Goal: Task Accomplishment & Management: Complete application form

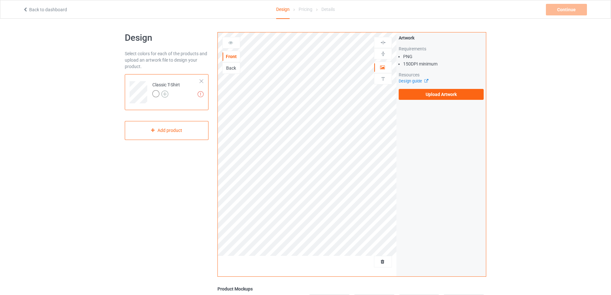
click at [166, 94] on img at bounding box center [164, 93] width 7 height 7
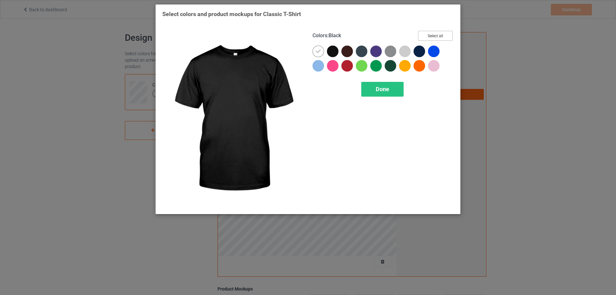
click at [431, 32] on button "Select all" at bounding box center [435, 36] width 35 height 10
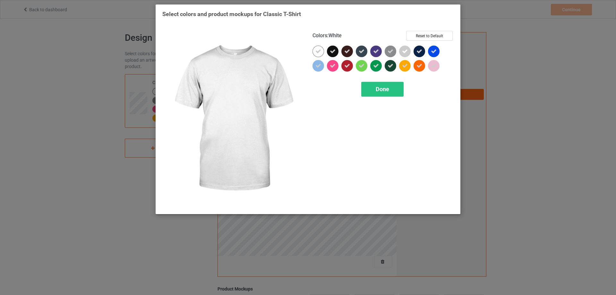
click at [318, 51] on icon at bounding box center [318, 51] width 6 height 6
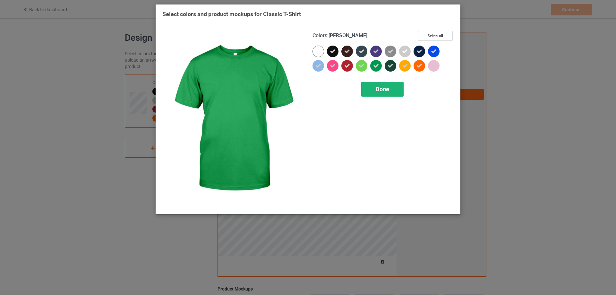
click at [375, 85] on div "Done" at bounding box center [382, 89] width 42 height 15
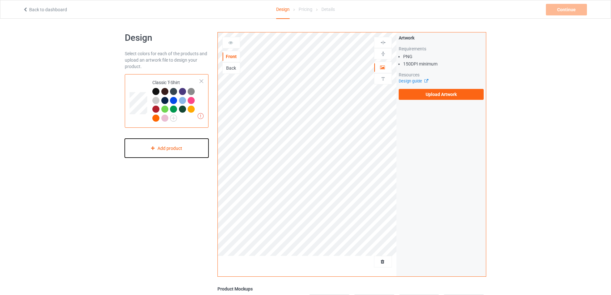
click at [167, 147] on div "Add product" at bounding box center [167, 148] width 84 height 19
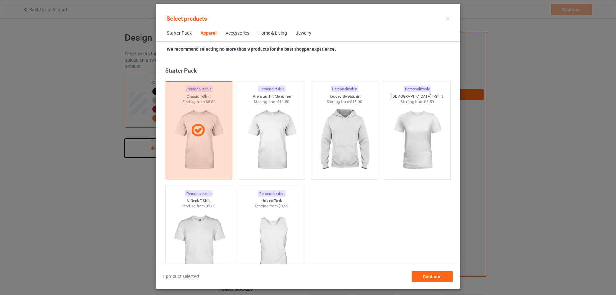
scroll to position [239, 0]
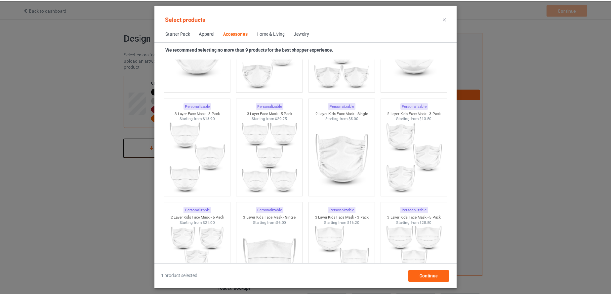
scroll to position [1522, 0]
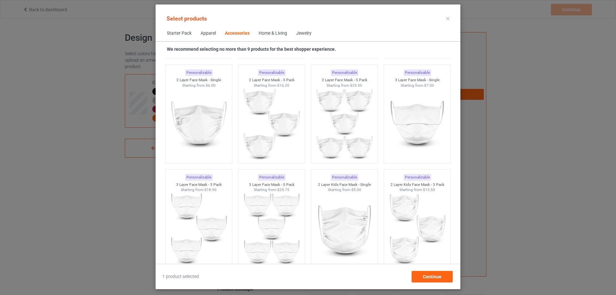
click at [449, 16] on div at bounding box center [448, 18] width 12 height 10
click at [450, 19] on div at bounding box center [448, 18] width 12 height 10
click at [447, 18] on icon at bounding box center [447, 18] width 3 height 3
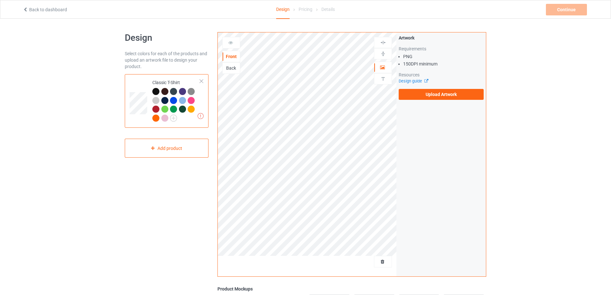
click at [37, 12] on link "Back to dashboard" at bounding box center [45, 9] width 44 height 5
click at [167, 148] on div "Add product" at bounding box center [167, 148] width 84 height 19
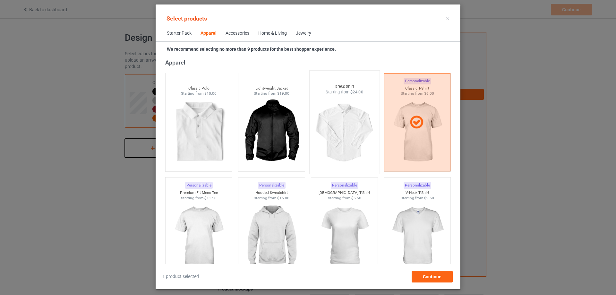
scroll to position [271, 0]
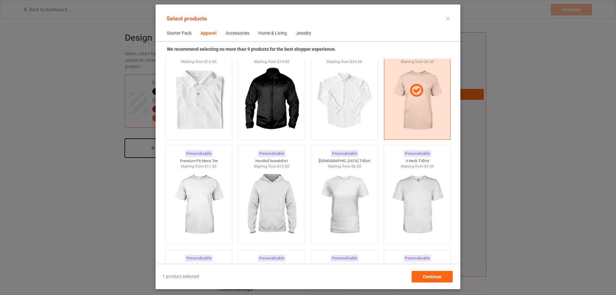
scroll to position [271, 0]
click at [348, 178] on img at bounding box center [344, 204] width 60 height 75
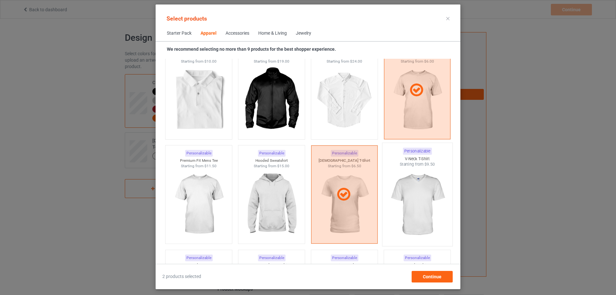
click at [413, 184] on img at bounding box center [417, 204] width 60 height 75
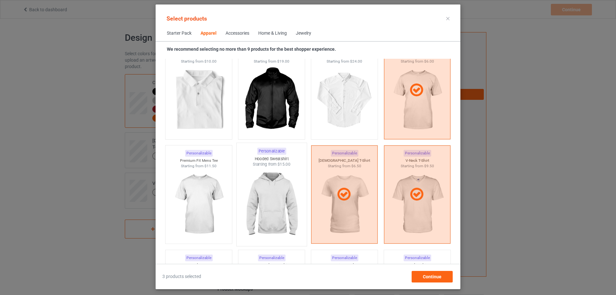
click at [272, 191] on img at bounding box center [271, 204] width 60 height 75
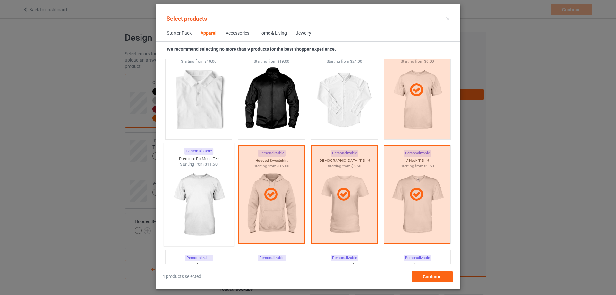
click at [213, 187] on img at bounding box center [198, 204] width 60 height 75
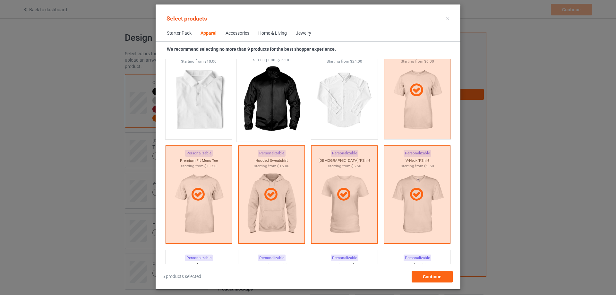
drag, startPoint x: 201, startPoint y: 100, endPoint x: 275, endPoint y: 98, distance: 73.2
click at [201, 100] on img at bounding box center [198, 100] width 57 height 72
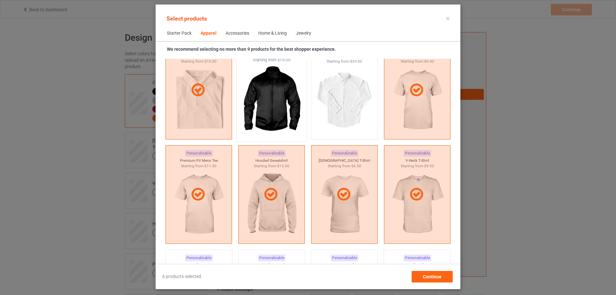
click at [275, 97] on img at bounding box center [271, 100] width 60 height 75
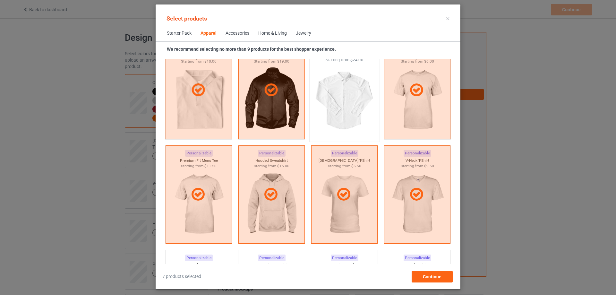
click at [355, 100] on img at bounding box center [344, 100] width 60 height 75
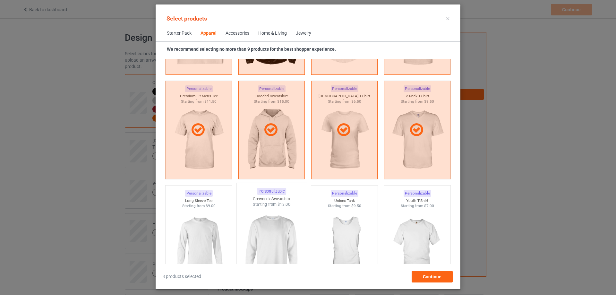
scroll to position [399, 0]
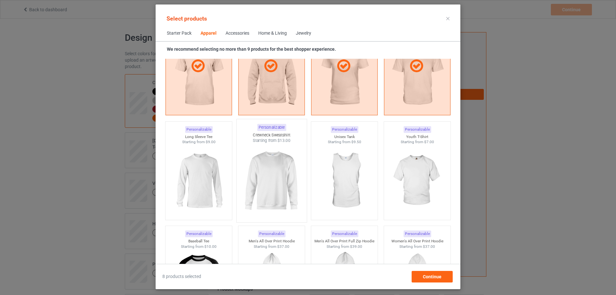
drag, startPoint x: 204, startPoint y: 182, endPoint x: 258, endPoint y: 173, distance: 55.3
click at [204, 182] on img at bounding box center [198, 181] width 57 height 72
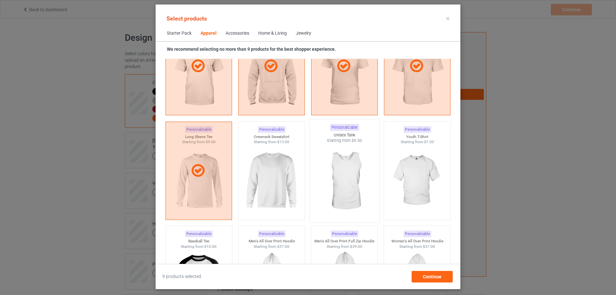
click at [349, 172] on img at bounding box center [344, 180] width 60 height 75
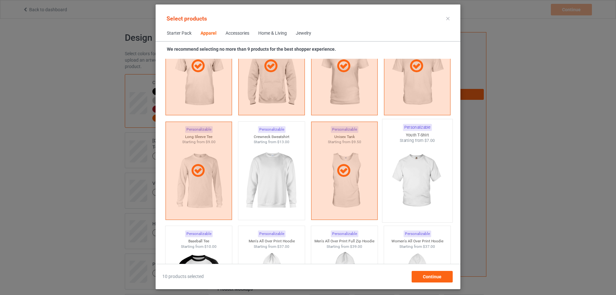
click at [418, 169] on img at bounding box center [417, 180] width 60 height 75
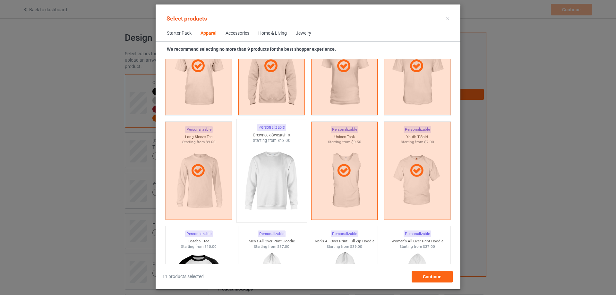
click at [270, 183] on img at bounding box center [271, 180] width 60 height 75
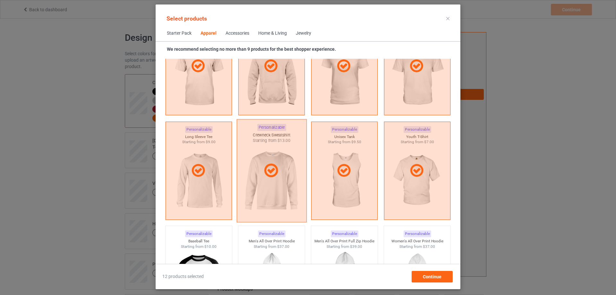
scroll to position [528, 0]
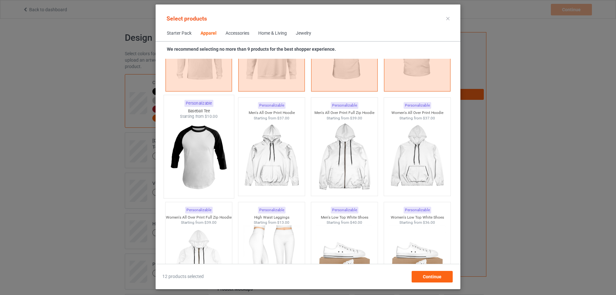
click at [214, 167] on img at bounding box center [198, 156] width 60 height 75
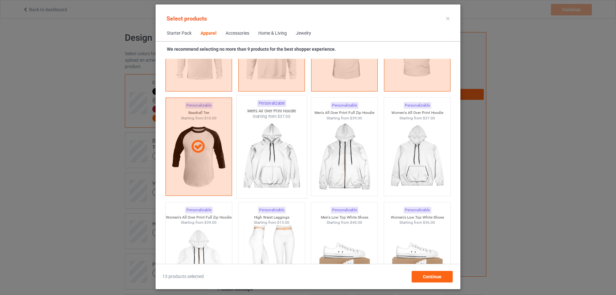
click at [295, 155] on img at bounding box center [271, 156] width 60 height 75
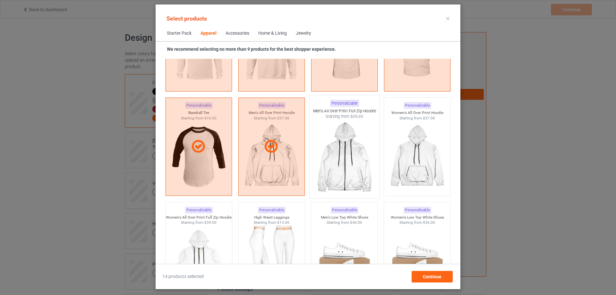
click at [373, 153] on div at bounding box center [344, 156] width 70 height 75
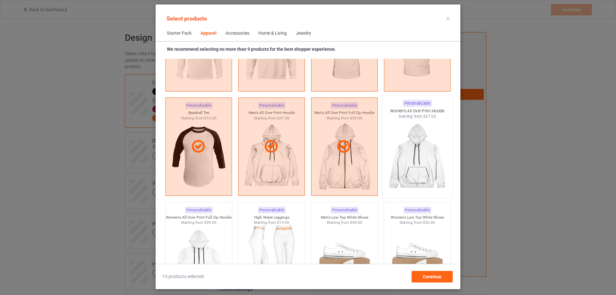
click at [423, 149] on img at bounding box center [417, 156] width 60 height 75
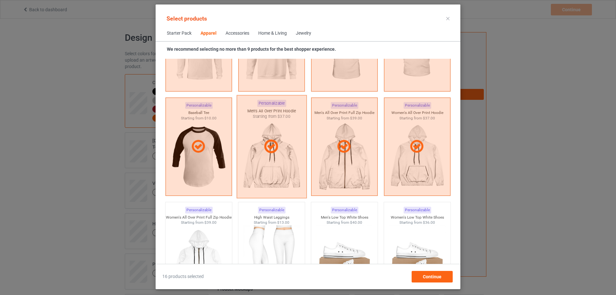
scroll to position [624, 0]
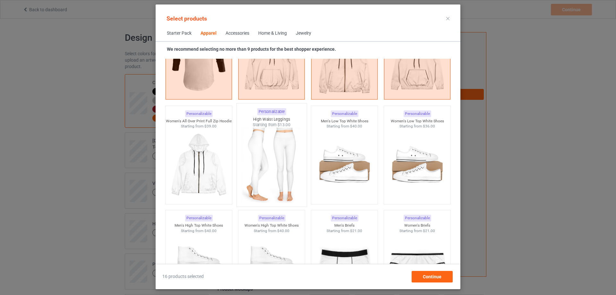
drag, startPoint x: 201, startPoint y: 167, endPoint x: 264, endPoint y: 162, distance: 63.4
click at [201, 166] on img at bounding box center [198, 165] width 57 height 72
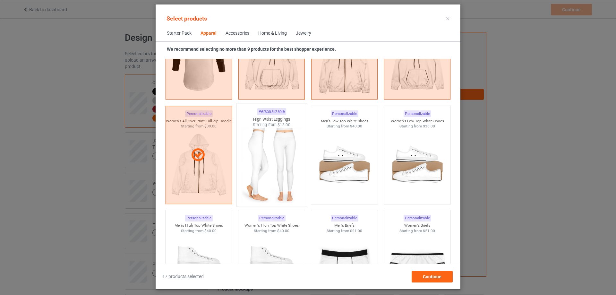
click at [270, 160] on img at bounding box center [271, 165] width 60 height 75
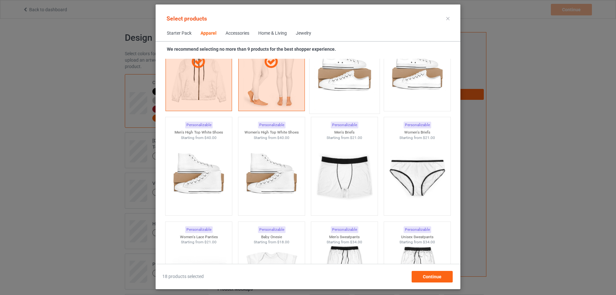
scroll to position [720, 0]
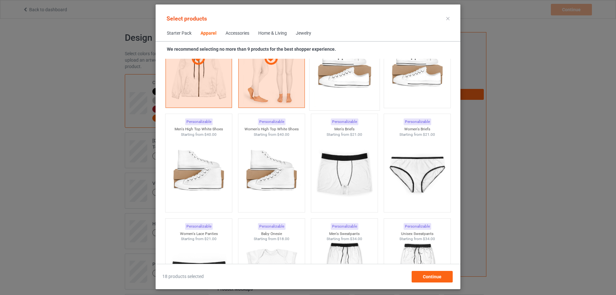
click at [355, 78] on img at bounding box center [344, 68] width 60 height 75
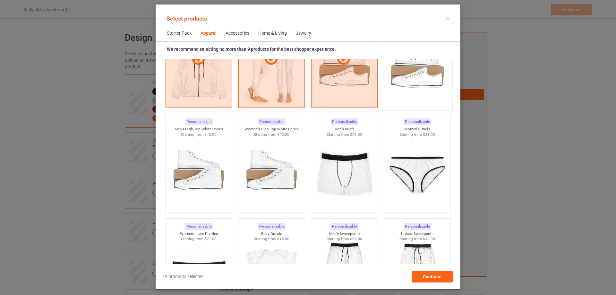
click at [397, 84] on img at bounding box center [417, 68] width 60 height 75
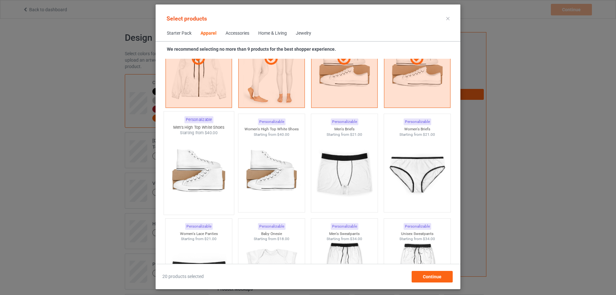
click at [218, 166] on img at bounding box center [198, 173] width 60 height 75
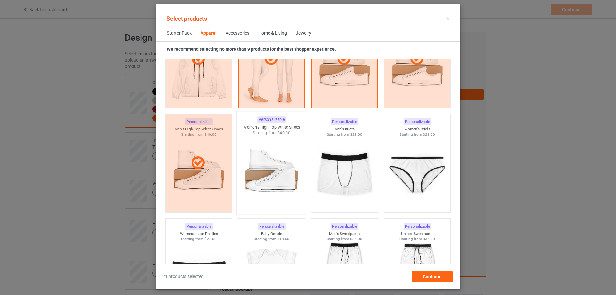
click at [271, 165] on img at bounding box center [271, 173] width 60 height 75
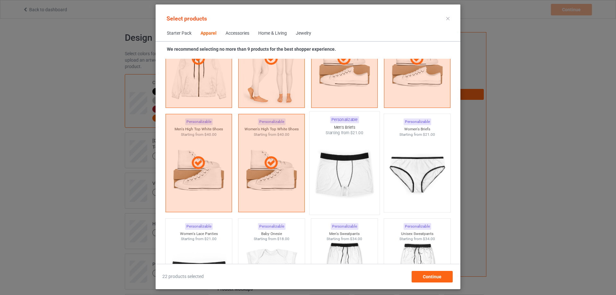
scroll to position [784, 0]
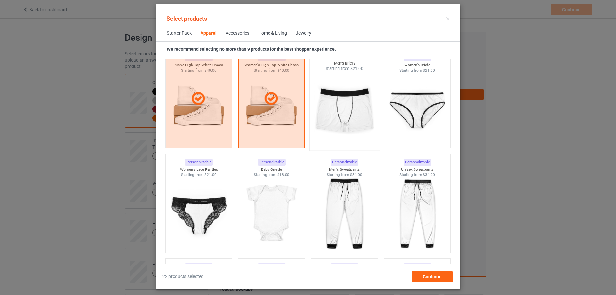
click at [346, 124] on img at bounding box center [344, 109] width 60 height 75
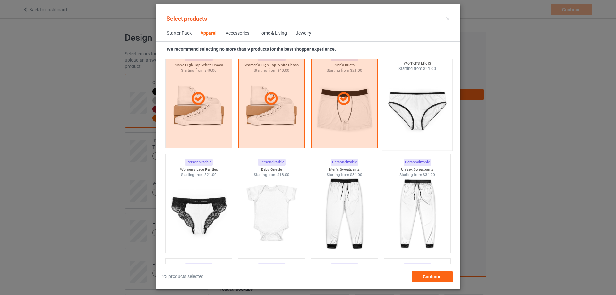
click at [409, 123] on img at bounding box center [417, 109] width 60 height 75
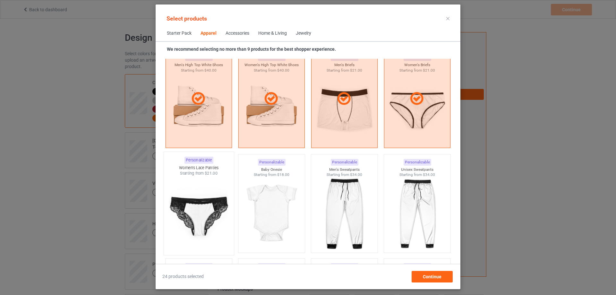
click at [190, 206] on img at bounding box center [198, 213] width 60 height 75
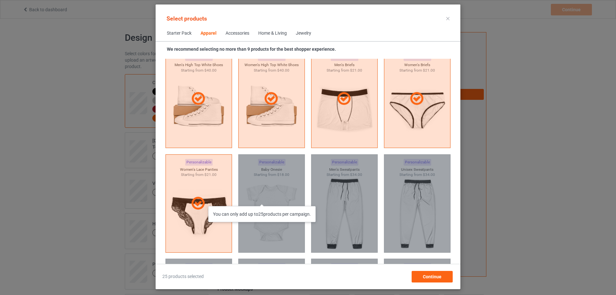
click at [263, 199] on div "You can only add up to 25 products per campaign." at bounding box center [271, 203] width 67 height 98
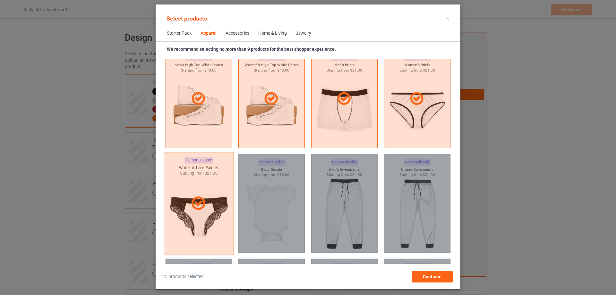
click at [209, 201] on div at bounding box center [198, 203] width 69 height 16
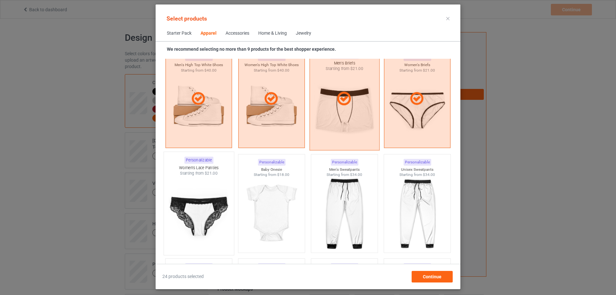
click at [355, 123] on div at bounding box center [344, 98] width 70 height 103
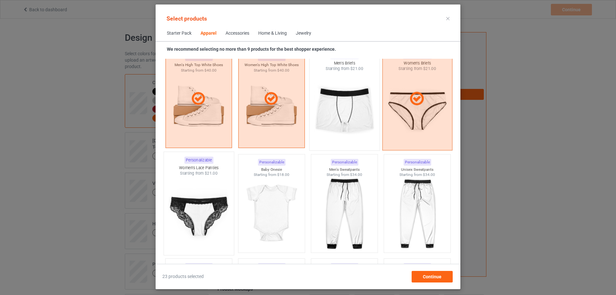
click at [440, 116] on div at bounding box center [417, 98] width 70 height 103
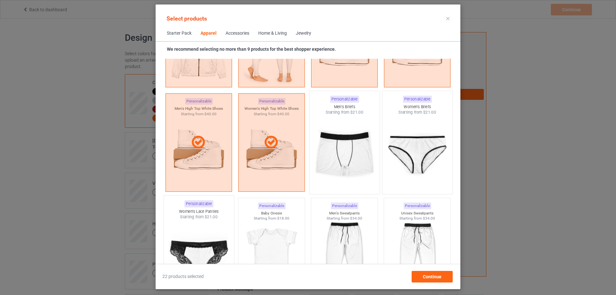
scroll to position [688, 0]
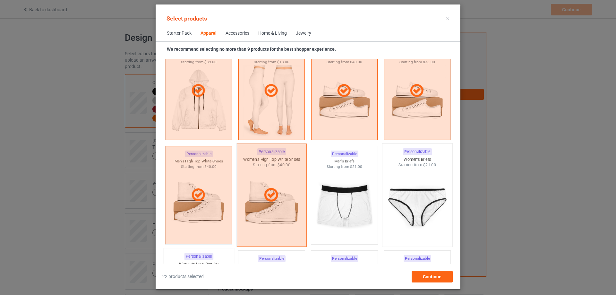
click at [285, 186] on div at bounding box center [272, 195] width 70 height 103
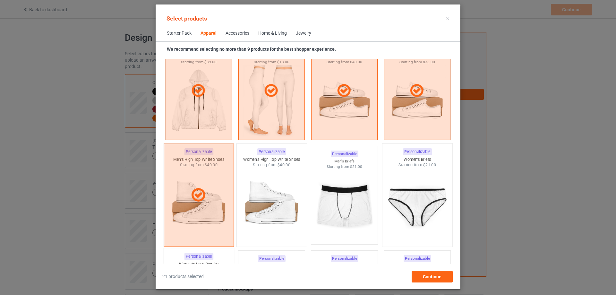
click at [223, 193] on div at bounding box center [198, 195] width 69 height 16
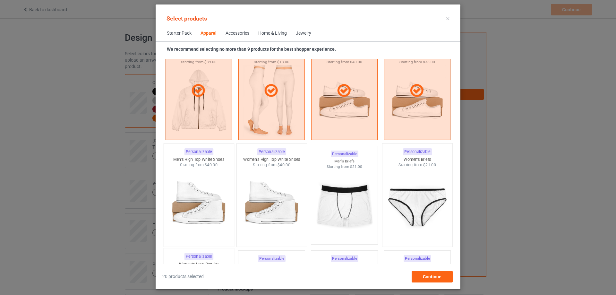
scroll to position [624, 0]
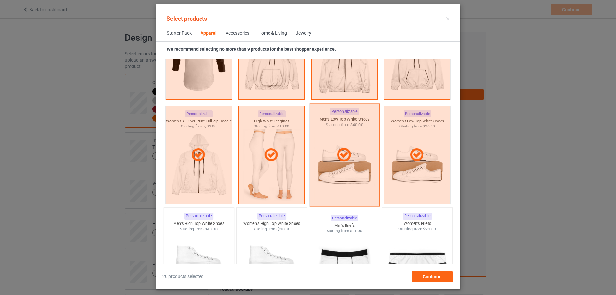
drag, startPoint x: 338, startPoint y: 152, endPoint x: 346, endPoint y: 152, distance: 8.3
click at [339, 152] on icon at bounding box center [343, 155] width 19 height 16
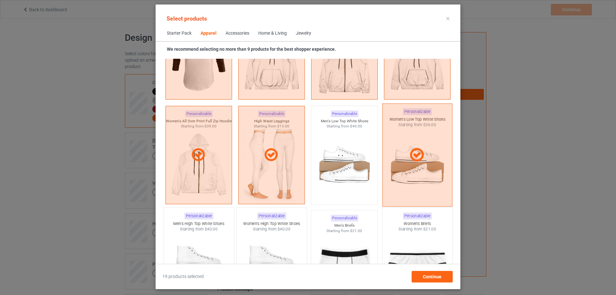
click at [410, 152] on icon at bounding box center [416, 155] width 19 height 16
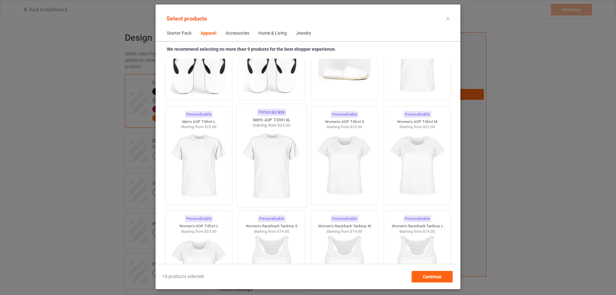
scroll to position [1073, 0]
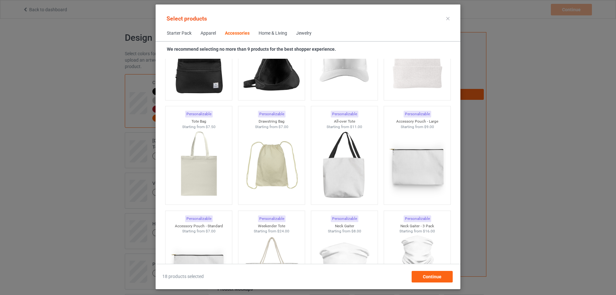
scroll to position [1842, 0]
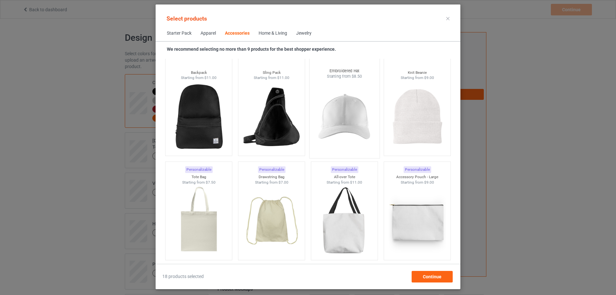
click at [357, 117] on img at bounding box center [344, 116] width 60 height 75
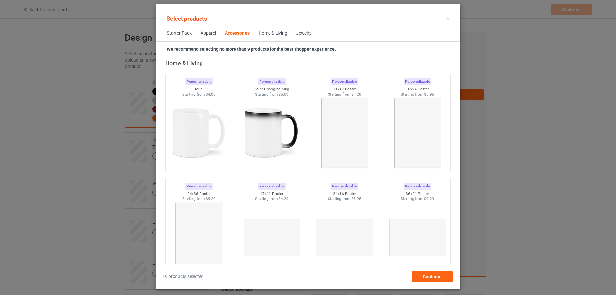
scroll to position [2901, 0]
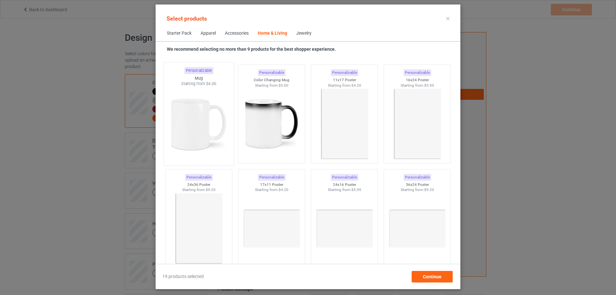
click at [200, 143] on img at bounding box center [198, 124] width 60 height 75
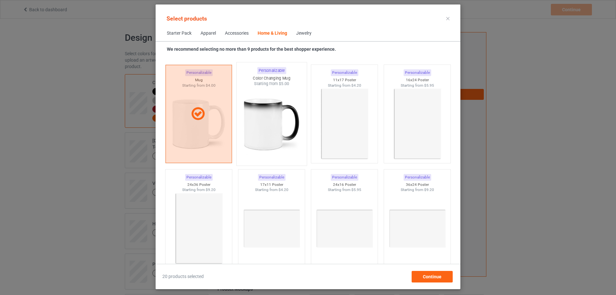
click at [260, 141] on img at bounding box center [271, 124] width 60 height 75
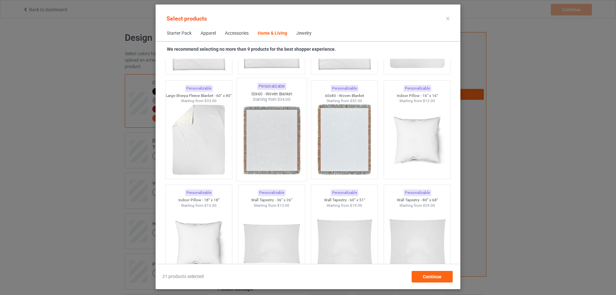
scroll to position [3285, 0]
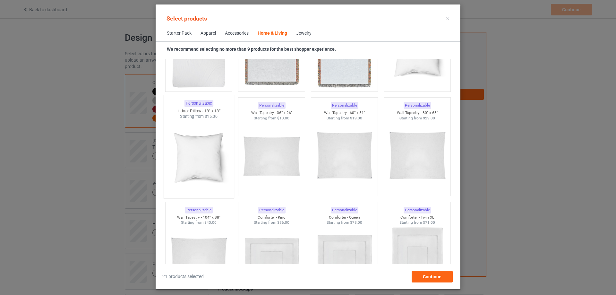
click at [204, 158] on img at bounding box center [198, 156] width 60 height 75
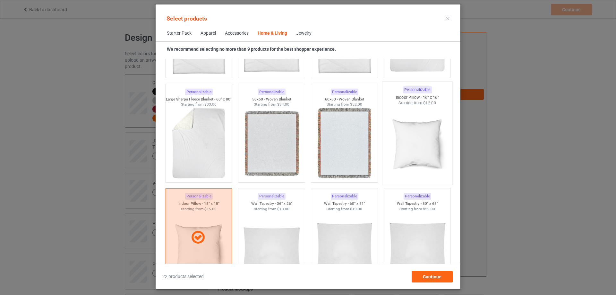
scroll to position [3189, 0]
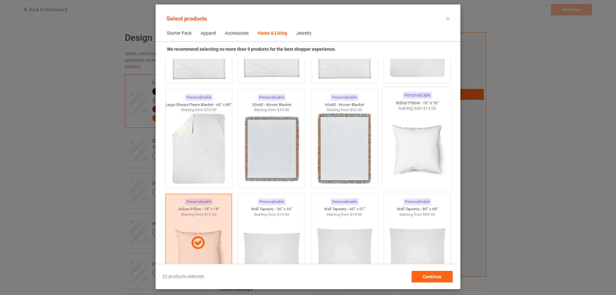
click at [409, 136] on img at bounding box center [417, 148] width 60 height 75
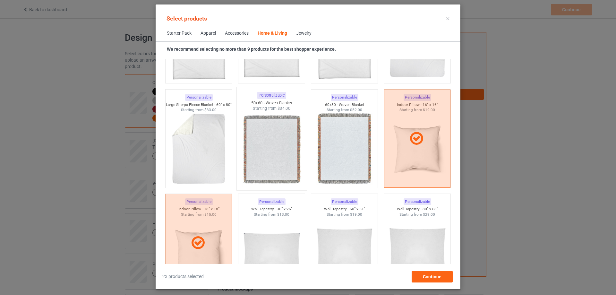
click at [285, 147] on img at bounding box center [271, 148] width 60 height 75
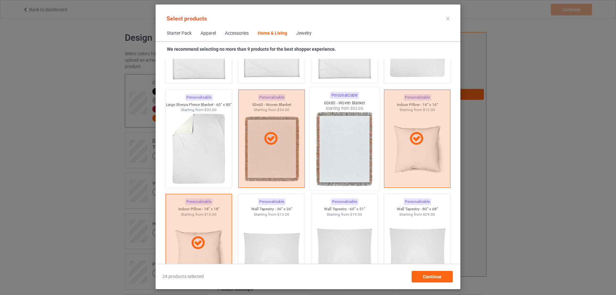
click at [346, 147] on img at bounding box center [344, 148] width 60 height 75
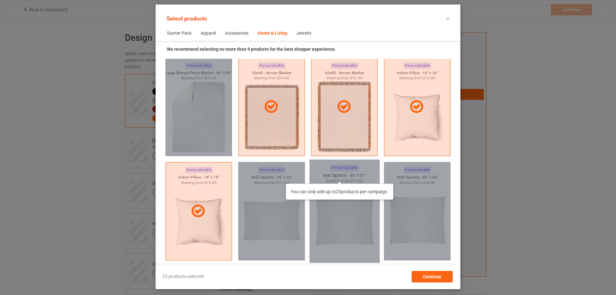
scroll to position [3221, 0]
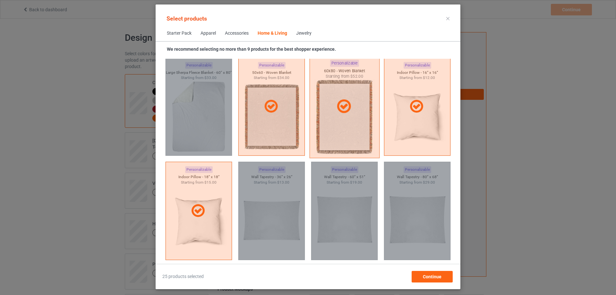
click at [342, 144] on div at bounding box center [344, 106] width 70 height 103
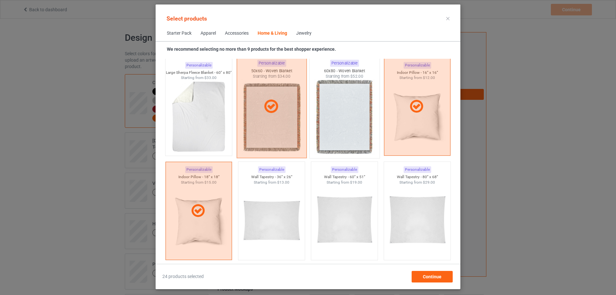
click at [273, 135] on div at bounding box center [272, 106] width 70 height 103
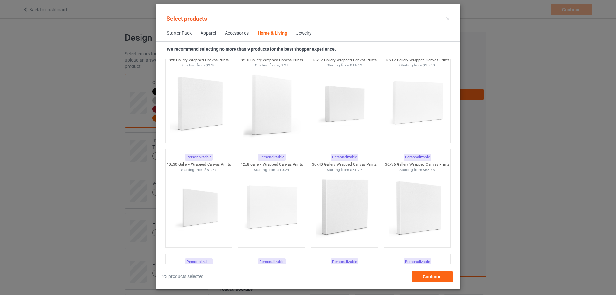
scroll to position [5370, 0]
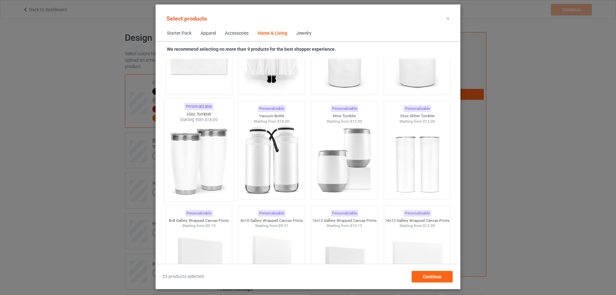
click at [206, 163] on img at bounding box center [198, 160] width 60 height 75
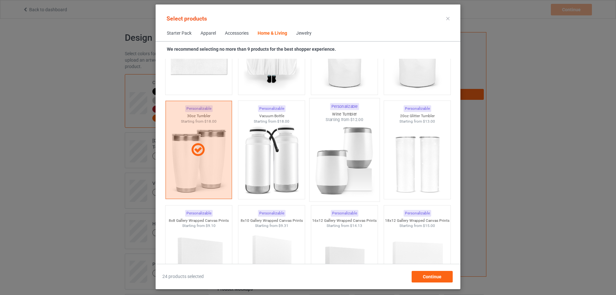
click at [330, 162] on img at bounding box center [344, 160] width 60 height 75
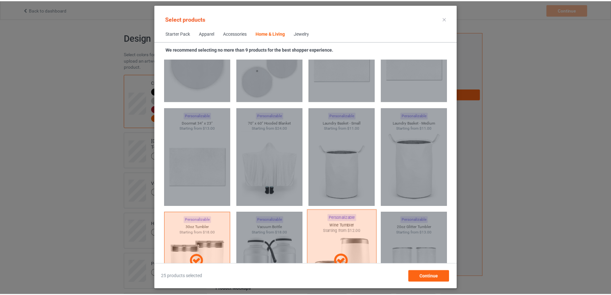
scroll to position [5210, 0]
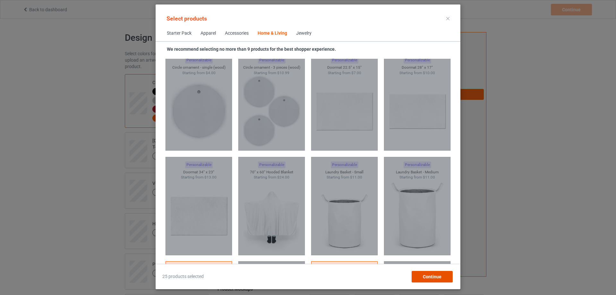
click at [434, 277] on span "Continue" at bounding box center [432, 276] width 19 height 5
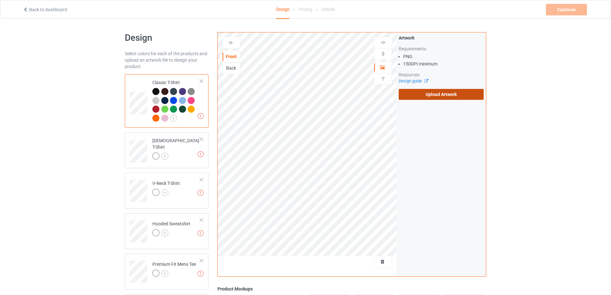
click at [460, 94] on label "Upload Artwork" at bounding box center [441, 94] width 85 height 11
click at [0, 0] on input "Upload Artwork" at bounding box center [0, 0] width 0 height 0
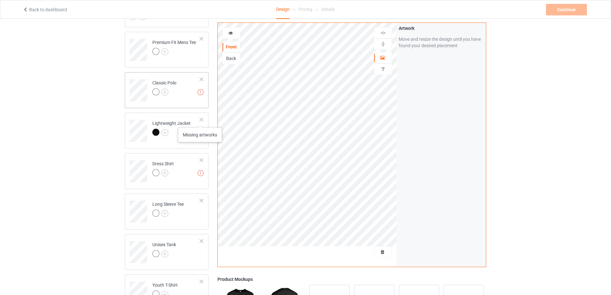
scroll to position [289, 0]
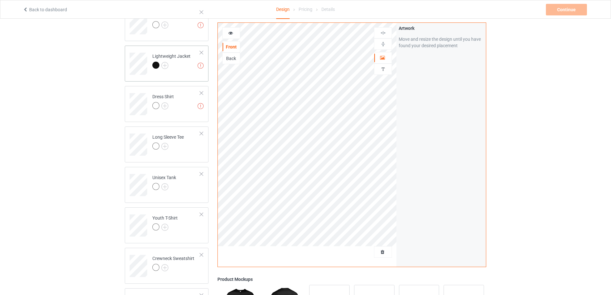
click at [202, 54] on div at bounding box center [201, 52] width 4 height 4
click at [201, 55] on div at bounding box center [201, 52] width 4 height 4
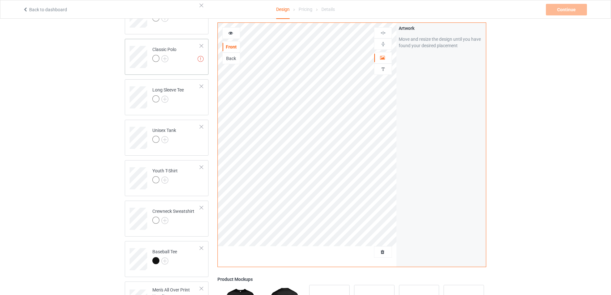
scroll to position [224, 0]
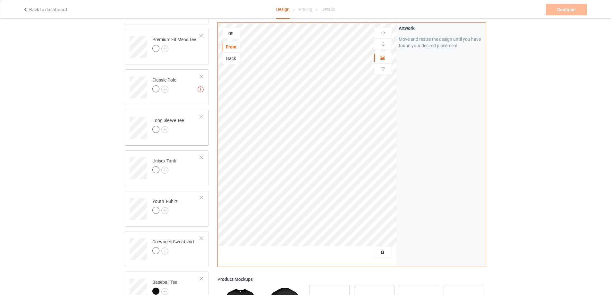
click at [201, 76] on div at bounding box center [201, 76] width 4 height 4
click at [166, 136] on img at bounding box center [164, 134] width 7 height 7
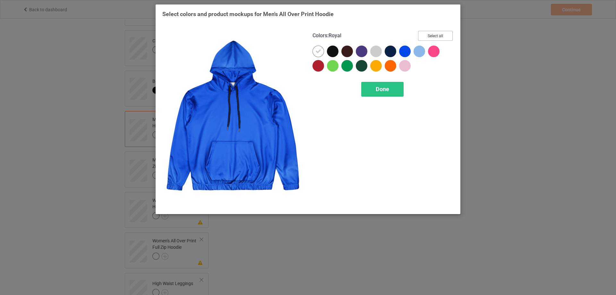
click at [431, 35] on button "Select all" at bounding box center [435, 36] width 35 height 10
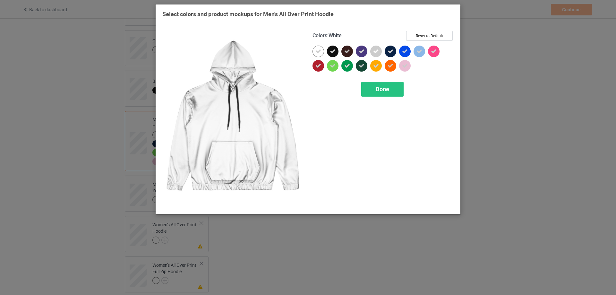
click at [319, 52] on icon at bounding box center [318, 51] width 6 height 6
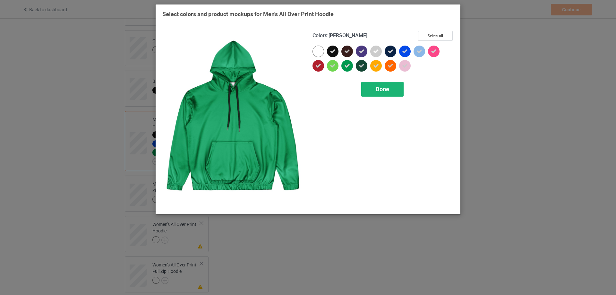
click at [387, 89] on span "Done" at bounding box center [382, 89] width 13 height 7
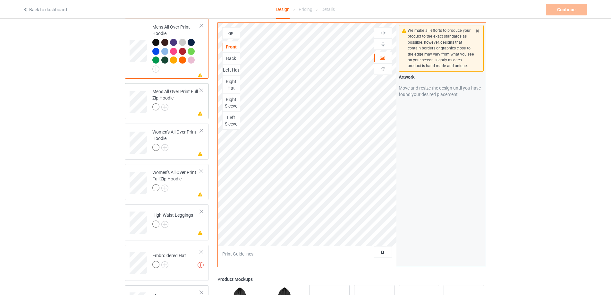
scroll to position [417, 0]
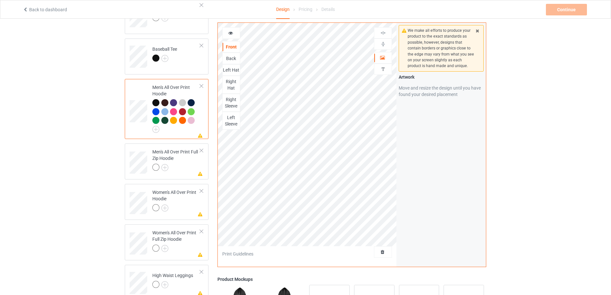
click at [201, 85] on div at bounding box center [201, 86] width 4 height 4
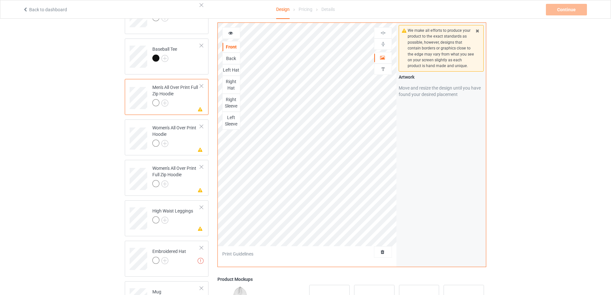
click at [201, 87] on div at bounding box center [201, 86] width 4 height 4
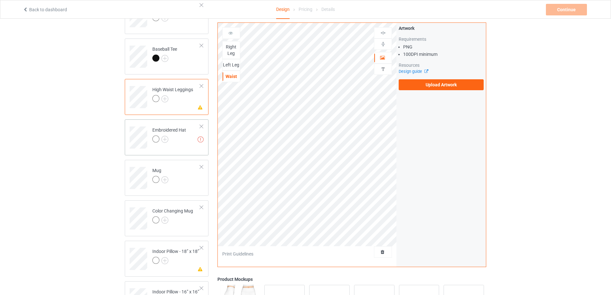
click at [185, 136] on div at bounding box center [169, 139] width 34 height 9
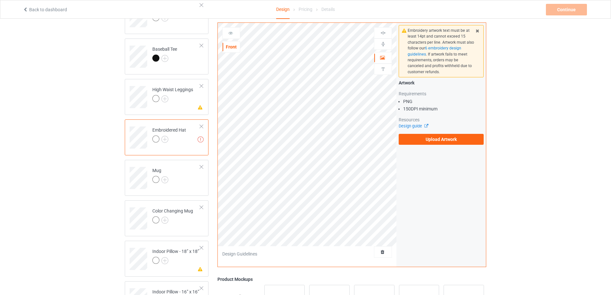
drag, startPoint x: 202, startPoint y: 127, endPoint x: 202, endPoint y: 121, distance: 6.4
click at [202, 126] on div at bounding box center [201, 126] width 4 height 4
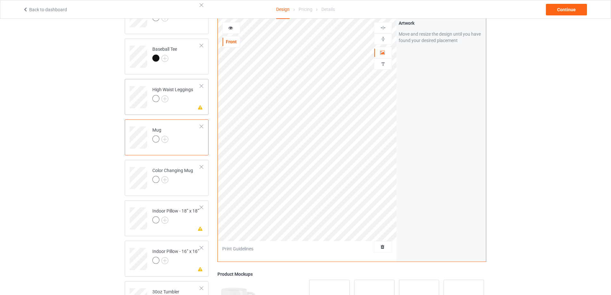
click at [202, 87] on div at bounding box center [201, 86] width 4 height 4
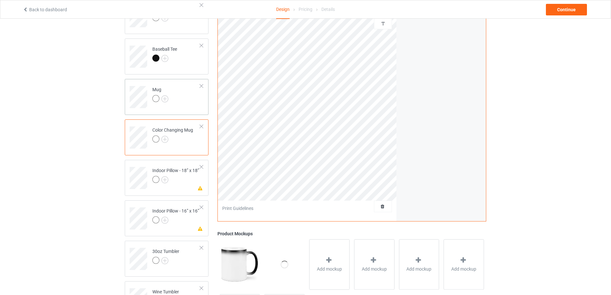
click at [181, 96] on td "Mug" at bounding box center [176, 94] width 55 height 27
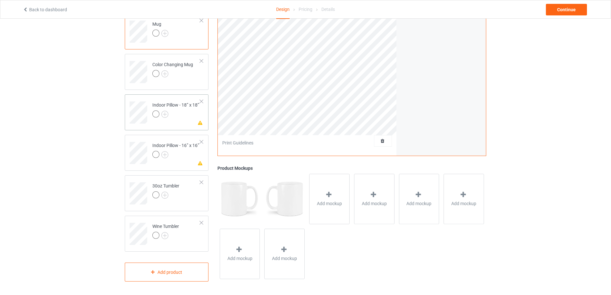
click at [201, 100] on div at bounding box center [201, 101] width 4 height 4
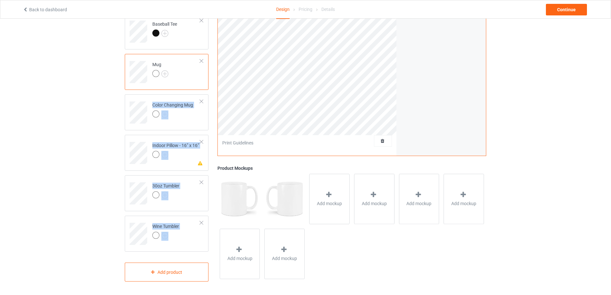
click at [205, 142] on div "Missing artwork on 1 side(s) Indoor Pillow - 16” x 16”" at bounding box center [167, 153] width 84 height 36
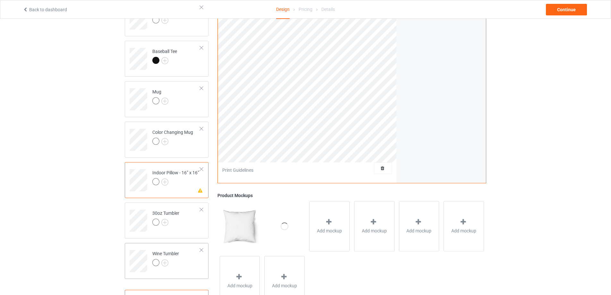
scroll to position [443, 0]
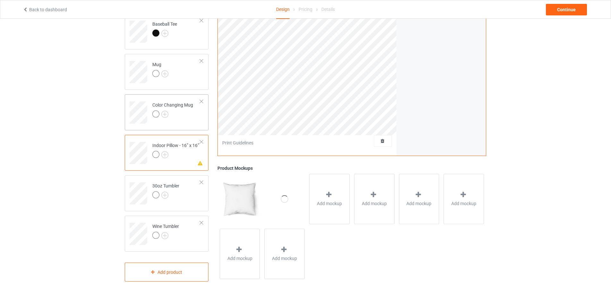
click at [200, 141] on div at bounding box center [201, 141] width 4 height 4
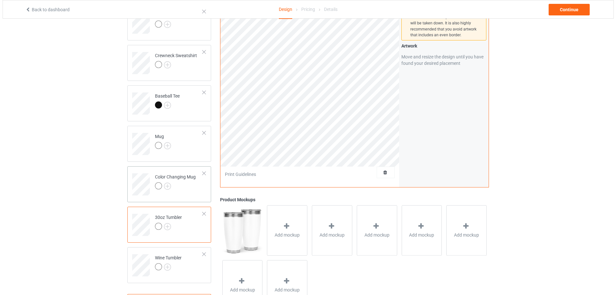
scroll to position [402, 0]
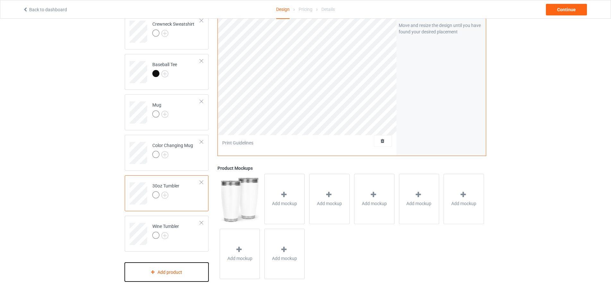
click at [156, 274] on div "Add product" at bounding box center [167, 271] width 84 height 19
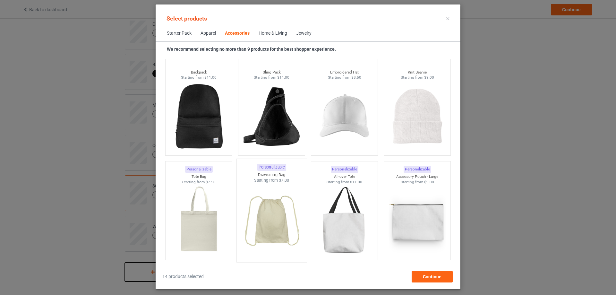
scroll to position [1842, 0]
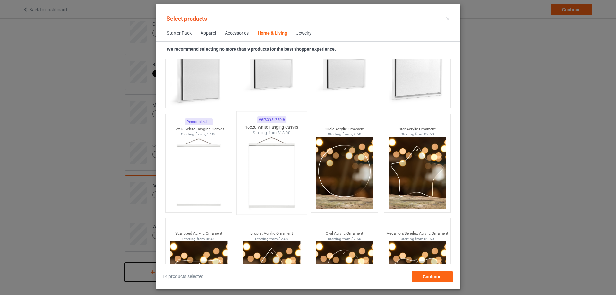
scroll to position [6682, 0]
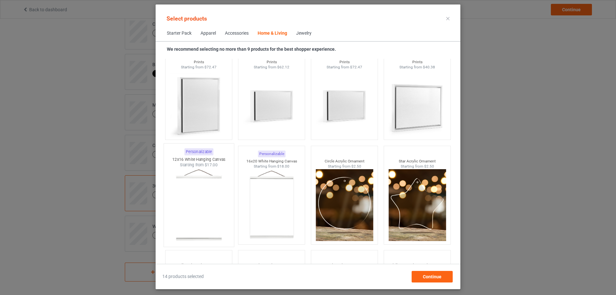
click at [213, 188] on img at bounding box center [198, 205] width 60 height 75
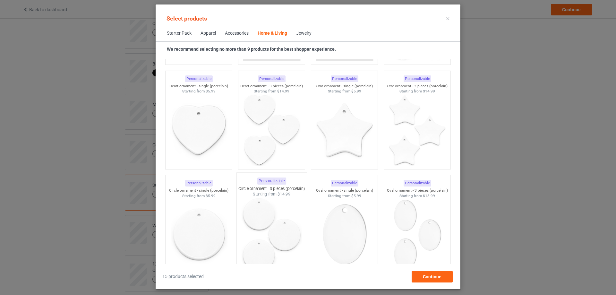
scroll to position [4886, 0]
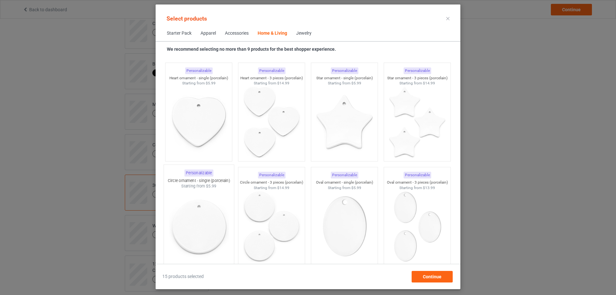
click at [206, 216] on img at bounding box center [198, 226] width 60 height 75
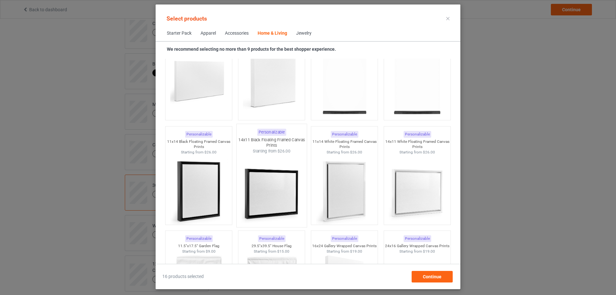
scroll to position [4565, 0]
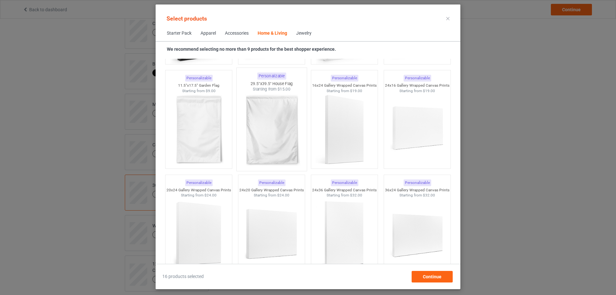
click at [270, 131] on img at bounding box center [271, 129] width 60 height 75
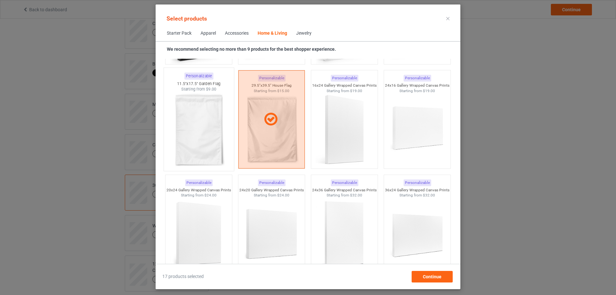
click at [210, 131] on img at bounding box center [198, 129] width 60 height 75
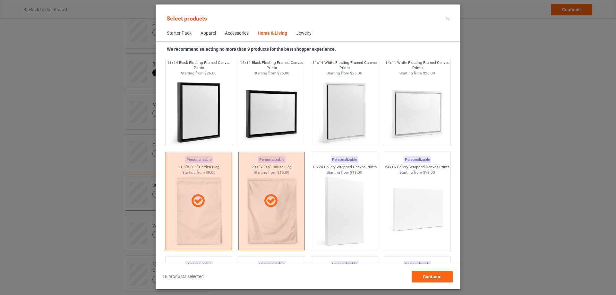
scroll to position [4597, 0]
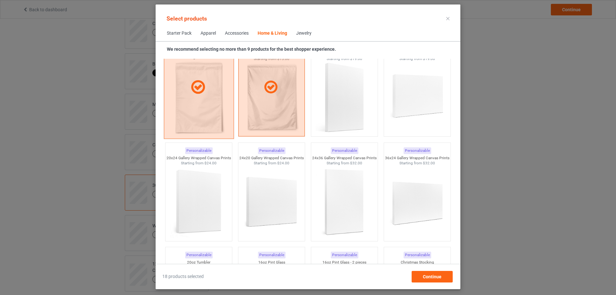
click at [206, 116] on div at bounding box center [199, 87] width 70 height 103
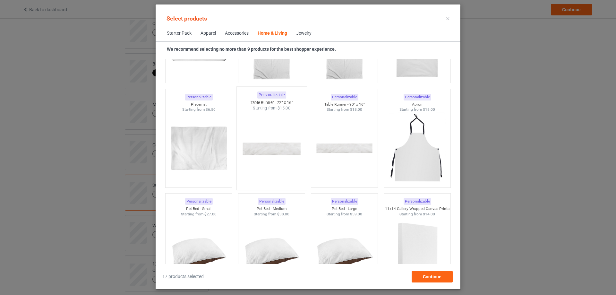
scroll to position [4020, 0]
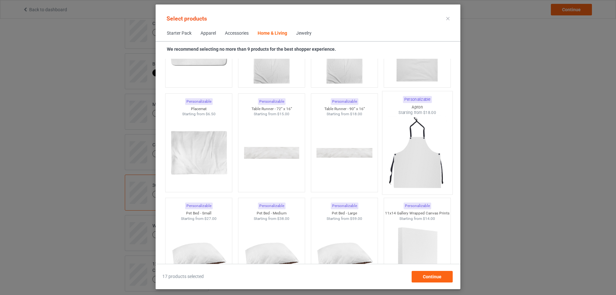
click at [437, 162] on img at bounding box center [417, 152] width 60 height 75
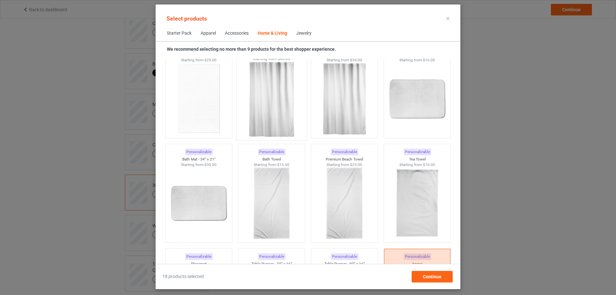
scroll to position [3956, 0]
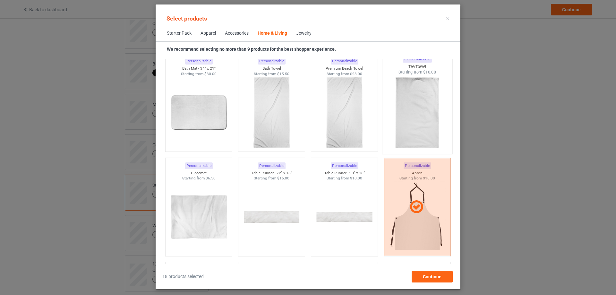
click at [404, 117] on img at bounding box center [417, 112] width 60 height 75
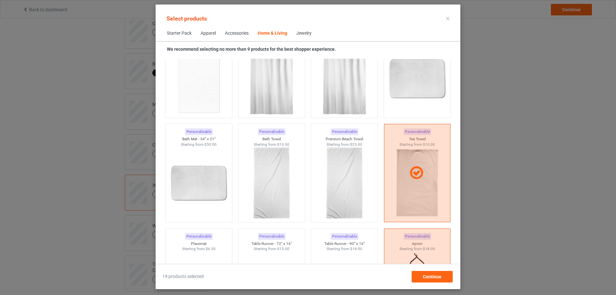
scroll to position [3796, 0]
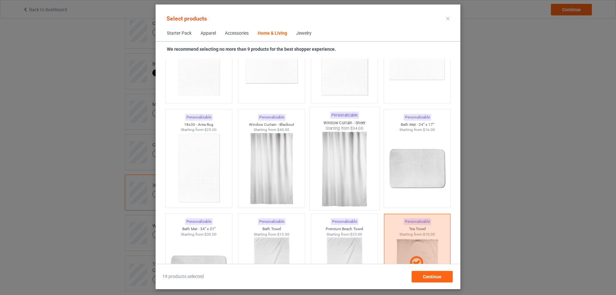
click at [328, 158] on img at bounding box center [344, 168] width 60 height 75
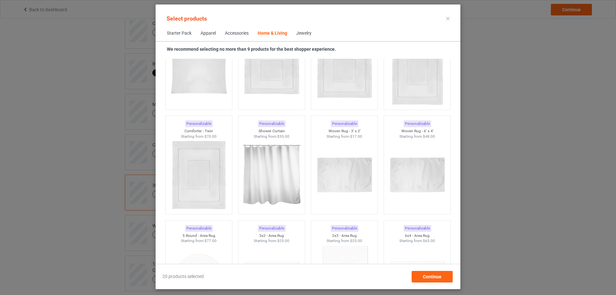
scroll to position [3475, 0]
click at [265, 169] on img at bounding box center [271, 176] width 60 height 75
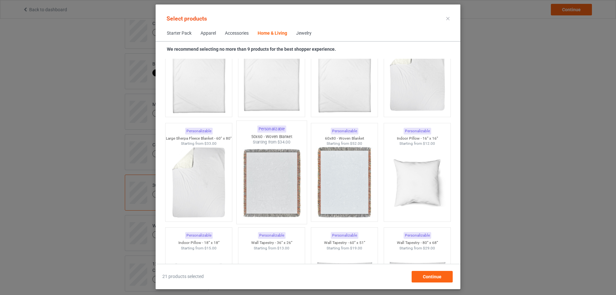
scroll to position [3154, 0]
click at [199, 177] on img at bounding box center [198, 183] width 60 height 75
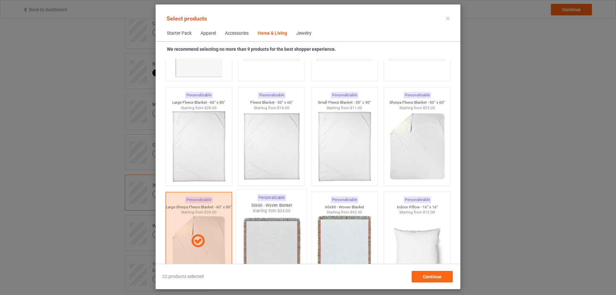
scroll to position [3058, 0]
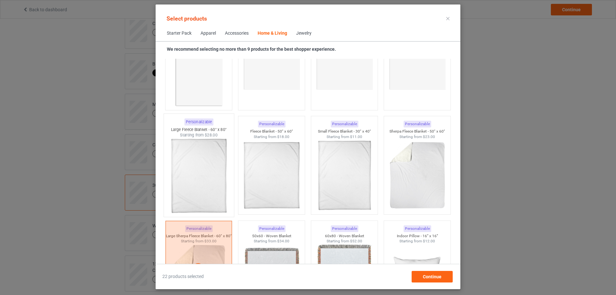
click at [203, 179] on img at bounding box center [198, 175] width 60 height 75
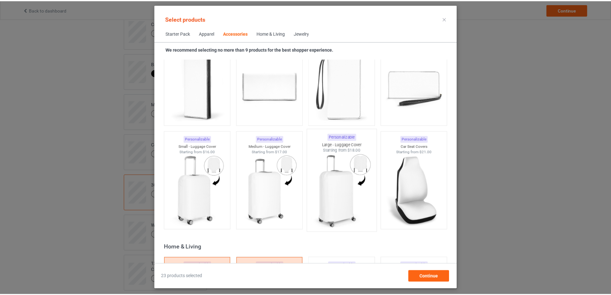
scroll to position [2705, 0]
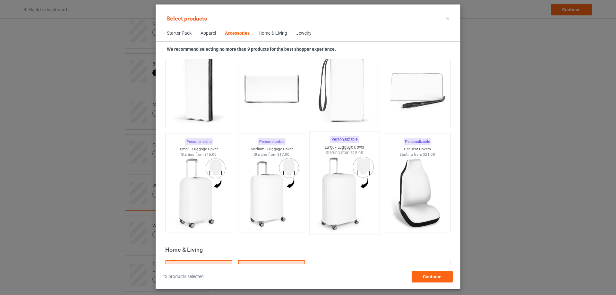
click at [335, 185] on img at bounding box center [344, 193] width 60 height 75
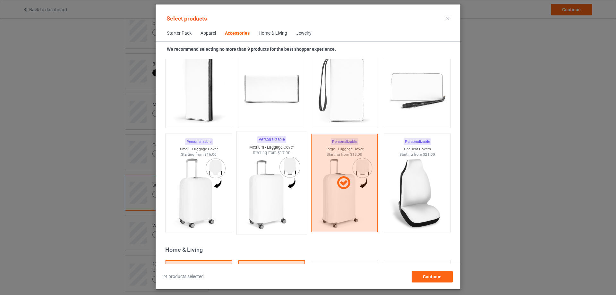
click at [268, 194] on img at bounding box center [271, 193] width 60 height 75
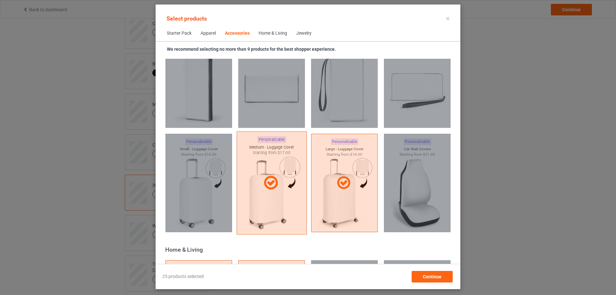
click at [280, 195] on div at bounding box center [272, 182] width 70 height 103
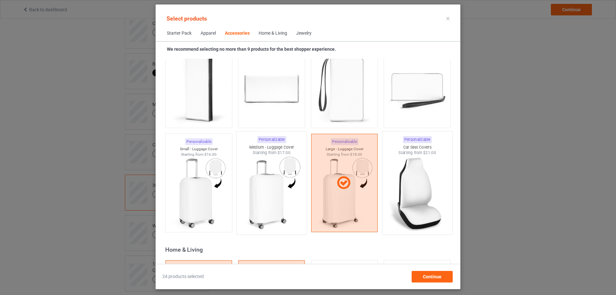
click at [410, 190] on img at bounding box center [417, 193] width 60 height 75
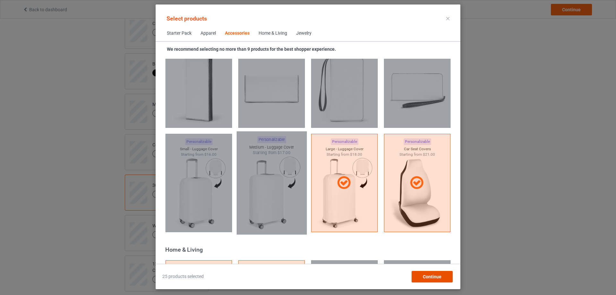
click at [432, 278] on span "Continue" at bounding box center [432, 276] width 19 height 5
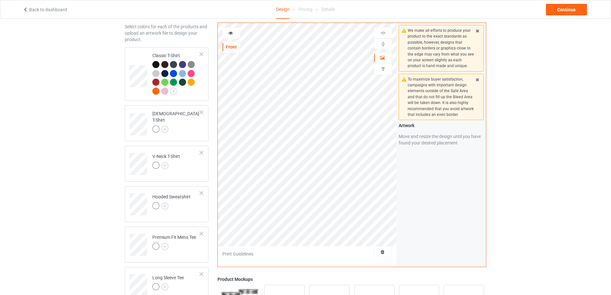
scroll to position [64, 0]
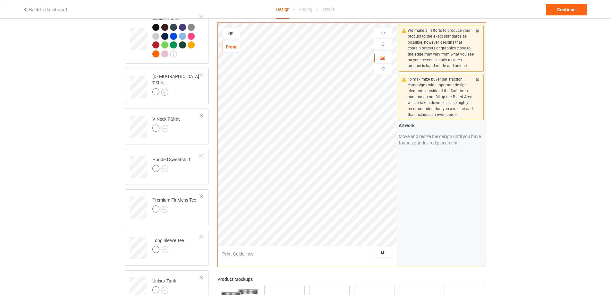
click at [165, 89] on img at bounding box center [164, 92] width 7 height 7
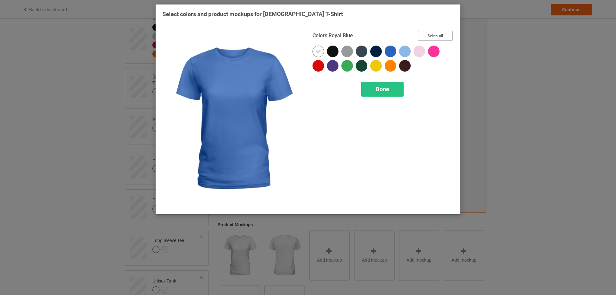
click at [429, 35] on button "Select all" at bounding box center [435, 36] width 35 height 10
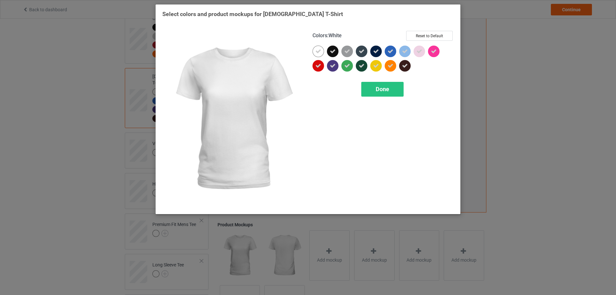
click at [314, 49] on div at bounding box center [318, 52] width 12 height 12
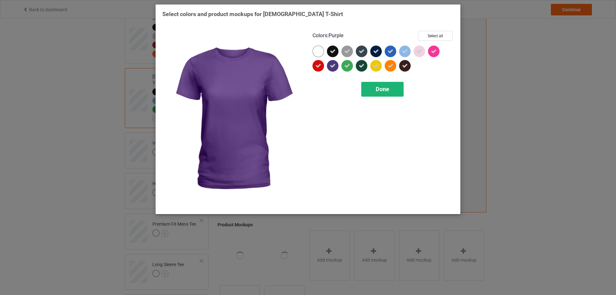
click at [375, 84] on div "Done" at bounding box center [382, 89] width 42 height 15
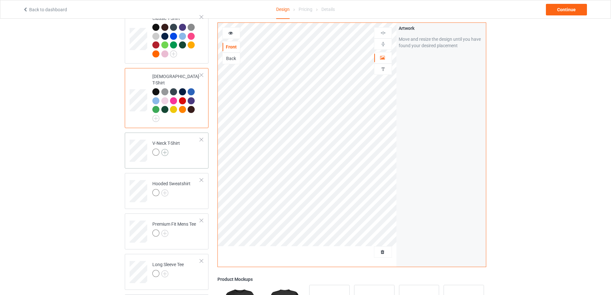
click at [167, 149] on img at bounding box center [164, 152] width 7 height 7
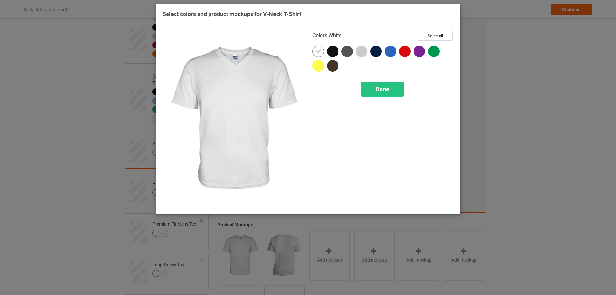
click at [320, 52] on icon at bounding box center [318, 51] width 6 height 6
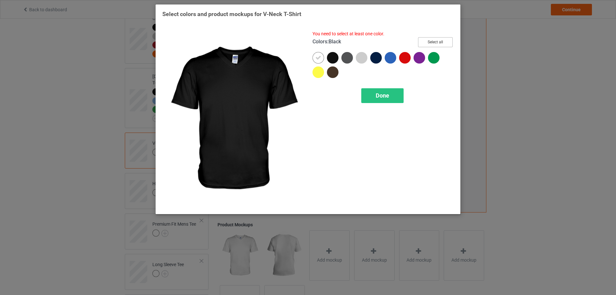
click at [427, 40] on button "Select all" at bounding box center [435, 42] width 35 height 10
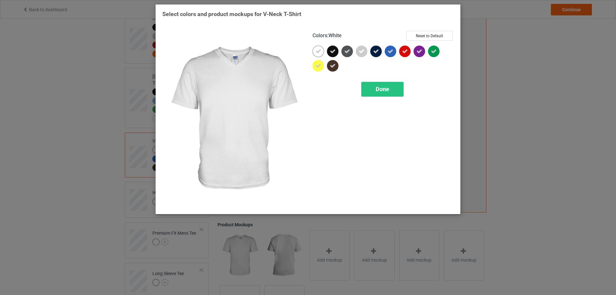
click at [317, 52] on icon at bounding box center [318, 51] width 6 height 6
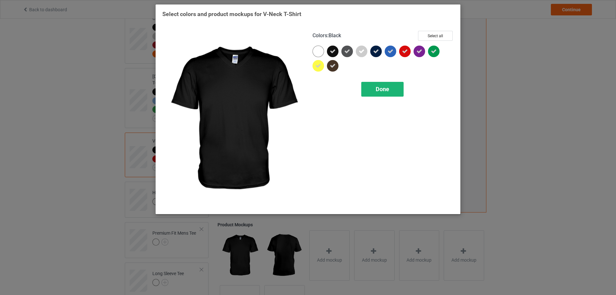
click at [376, 87] on span "Done" at bounding box center [382, 89] width 13 height 7
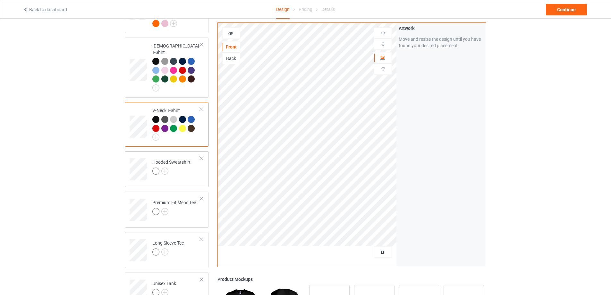
scroll to position [128, 0]
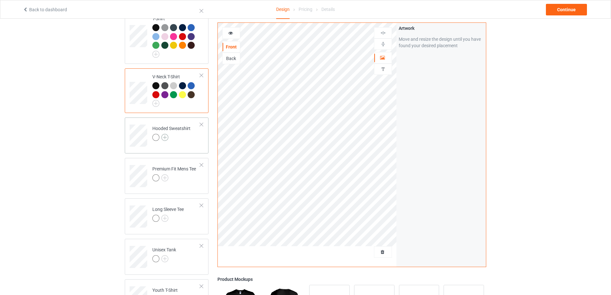
click at [166, 134] on img at bounding box center [164, 137] width 7 height 7
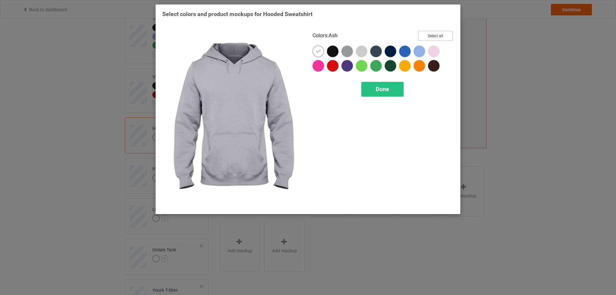
click at [427, 37] on button "Select all" at bounding box center [435, 36] width 35 height 10
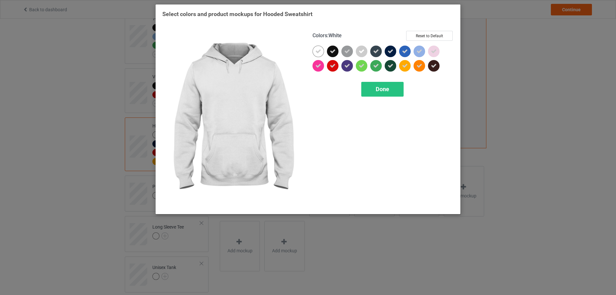
click at [321, 52] on div at bounding box center [318, 52] width 12 height 12
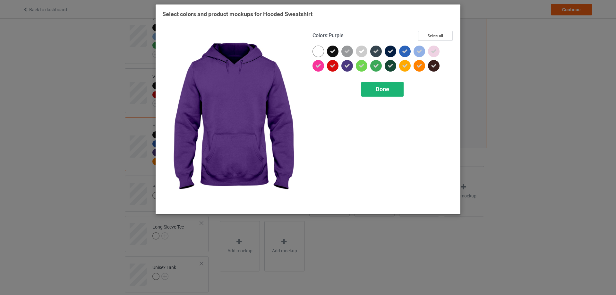
click at [376, 86] on span "Done" at bounding box center [382, 89] width 13 height 7
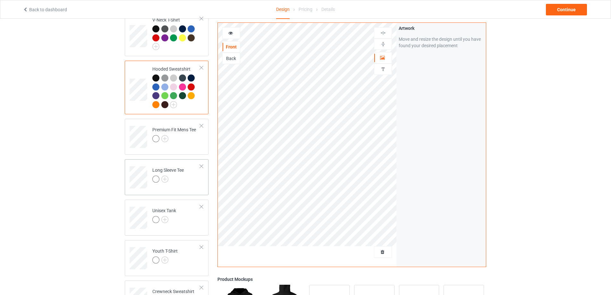
scroll to position [224, 0]
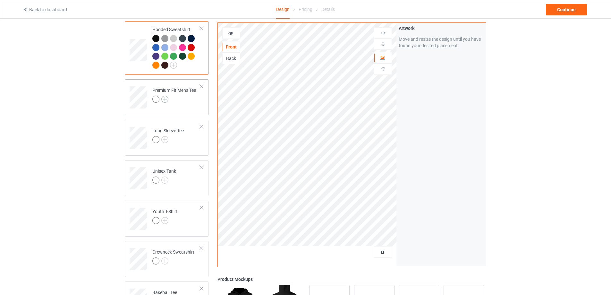
click at [165, 96] on img at bounding box center [164, 99] width 7 height 7
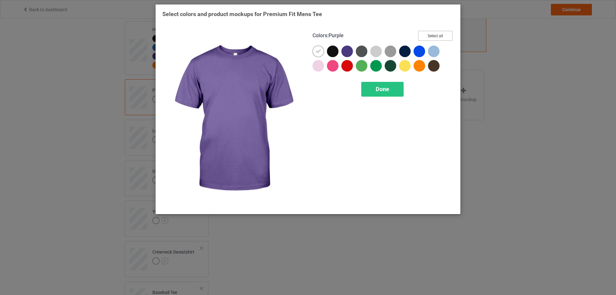
click at [429, 34] on button "Select all" at bounding box center [435, 36] width 35 height 10
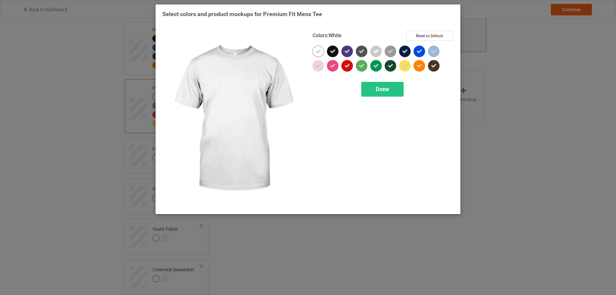
click at [315, 51] on div at bounding box center [318, 52] width 12 height 12
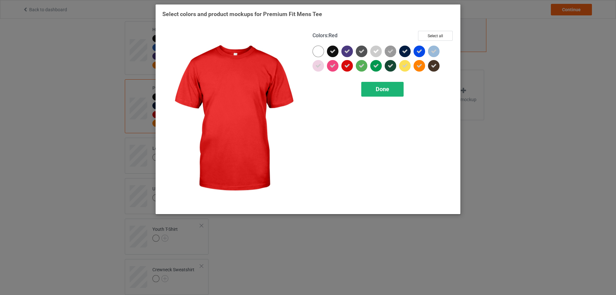
click at [378, 87] on span "Done" at bounding box center [382, 89] width 13 height 7
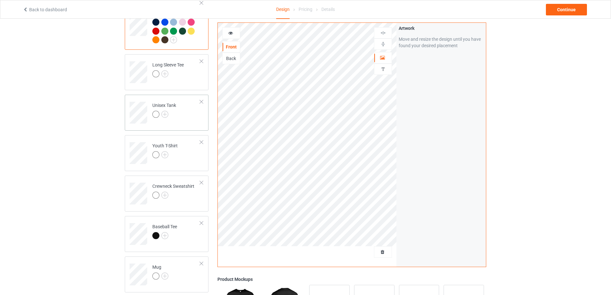
scroll to position [321, 0]
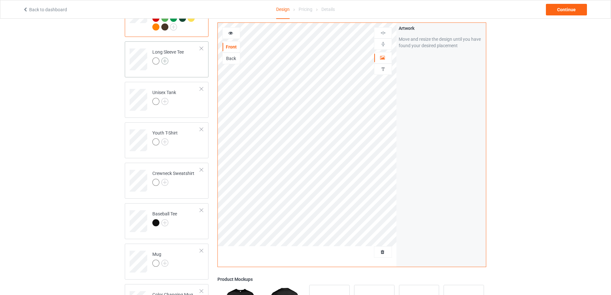
click at [167, 58] on img at bounding box center [164, 60] width 7 height 7
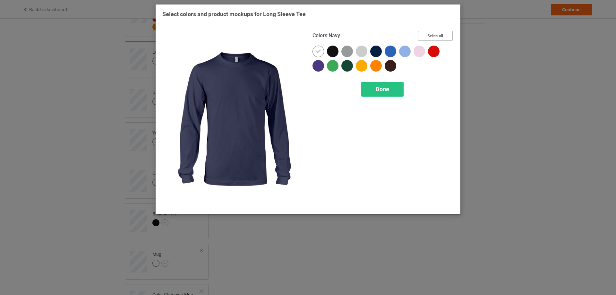
click at [438, 36] on button "Select all" at bounding box center [435, 36] width 35 height 10
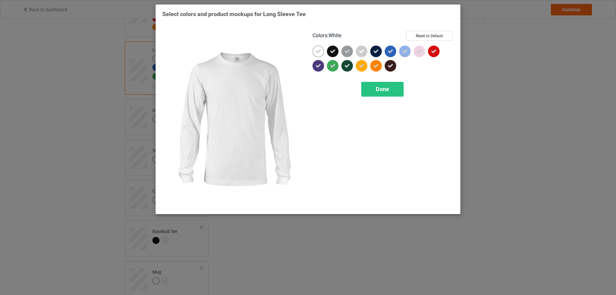
click at [317, 52] on icon at bounding box center [318, 51] width 6 height 6
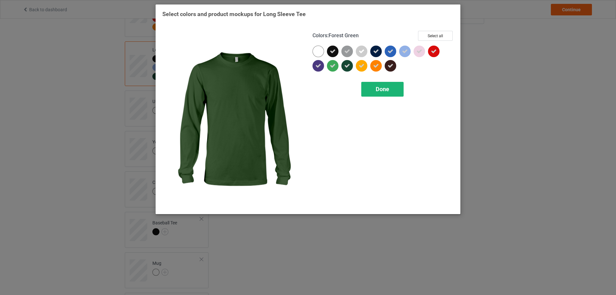
click at [380, 89] on span "Done" at bounding box center [382, 89] width 13 height 7
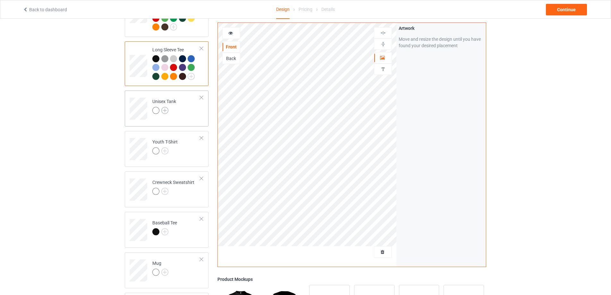
click at [165, 107] on img at bounding box center [164, 110] width 7 height 7
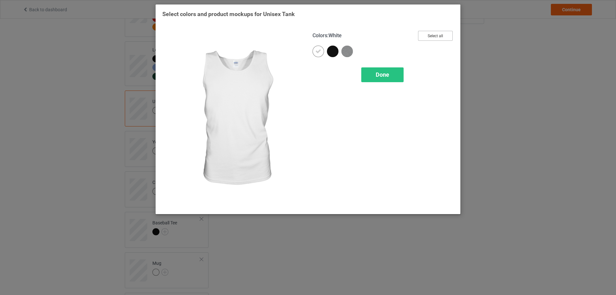
click at [428, 36] on button "Select all" at bounding box center [435, 36] width 35 height 10
click at [319, 51] on icon at bounding box center [318, 51] width 6 height 6
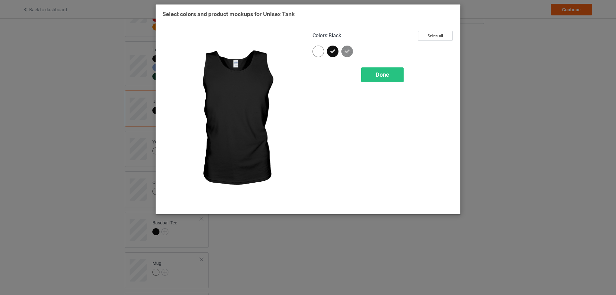
click at [376, 71] on div "Done" at bounding box center [382, 74] width 42 height 15
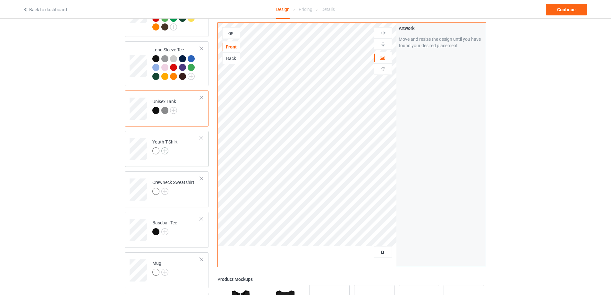
click at [166, 147] on img at bounding box center [164, 150] width 7 height 7
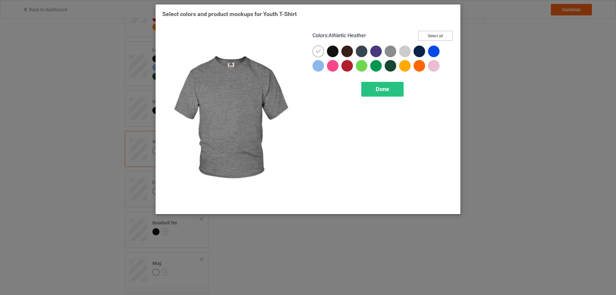
click at [426, 32] on button "Select all" at bounding box center [435, 36] width 35 height 10
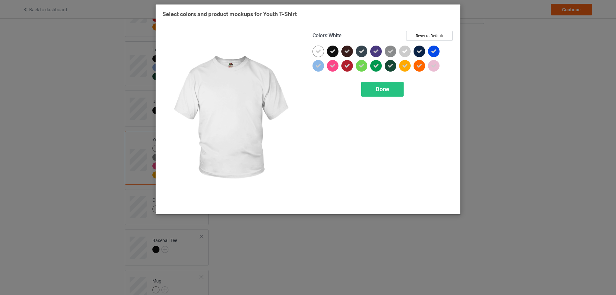
drag, startPoint x: 317, startPoint y: 53, endPoint x: 338, endPoint y: 71, distance: 27.1
click at [317, 53] on icon at bounding box center [318, 51] width 6 height 6
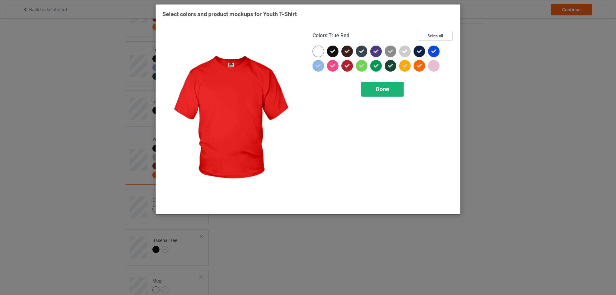
click at [371, 87] on div "Done" at bounding box center [382, 89] width 42 height 15
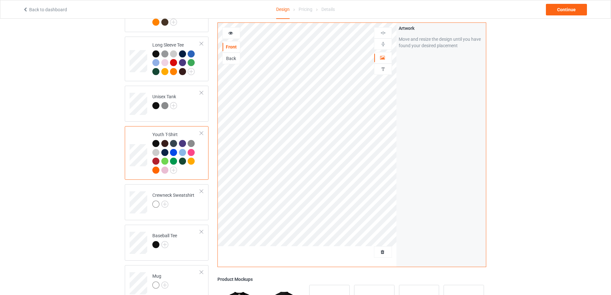
scroll to position [385, 0]
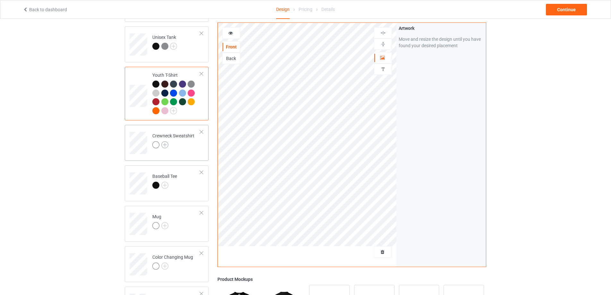
click at [165, 141] on img at bounding box center [164, 144] width 7 height 7
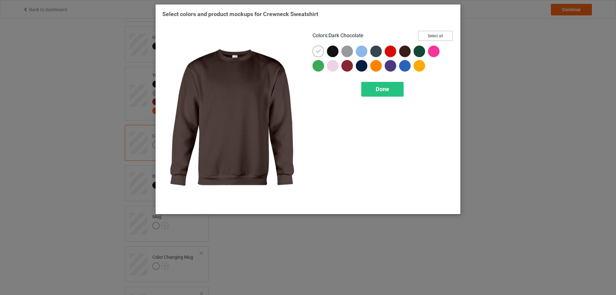
click at [436, 34] on button "Select all" at bounding box center [435, 36] width 35 height 10
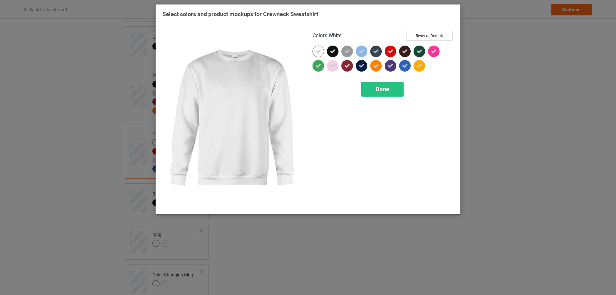
click at [321, 53] on div at bounding box center [318, 52] width 12 height 12
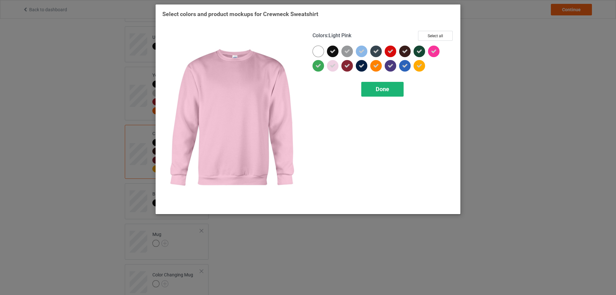
click at [378, 88] on span "Done" at bounding box center [382, 89] width 13 height 7
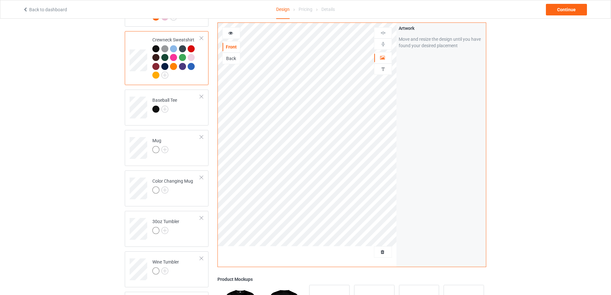
scroll to position [481, 0]
click at [164, 103] on img at bounding box center [164, 106] width 7 height 7
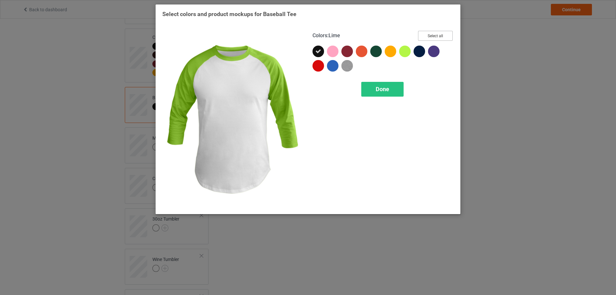
click at [437, 34] on button "Select all" at bounding box center [435, 36] width 35 height 10
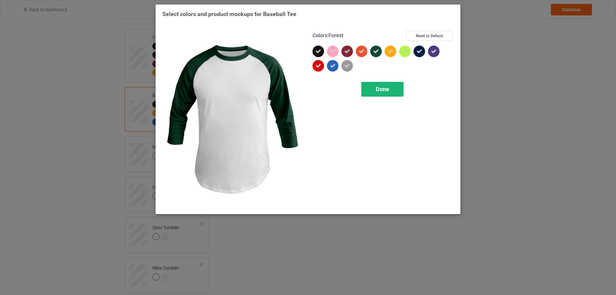
click at [379, 90] on span "Done" at bounding box center [382, 89] width 13 height 7
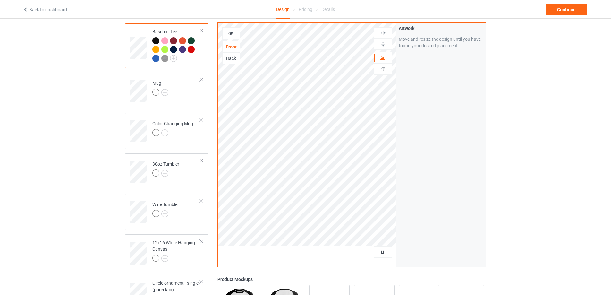
scroll to position [545, 0]
click at [165, 88] on img at bounding box center [164, 91] width 7 height 7
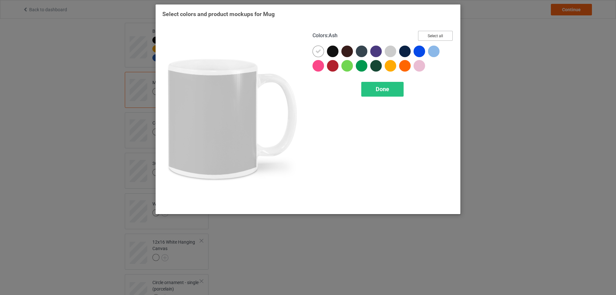
click at [430, 37] on button "Select all" at bounding box center [435, 36] width 35 height 10
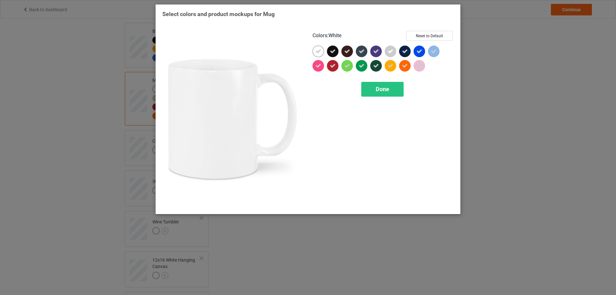
click at [317, 49] on icon at bounding box center [318, 51] width 6 height 6
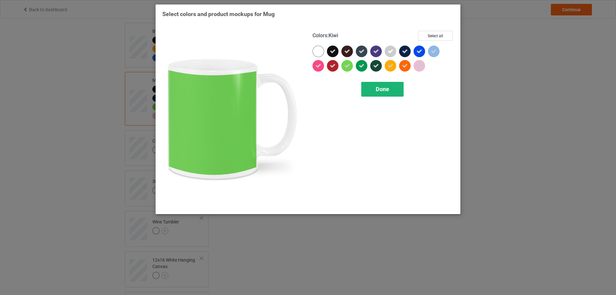
click at [380, 85] on div "Done" at bounding box center [382, 89] width 42 height 15
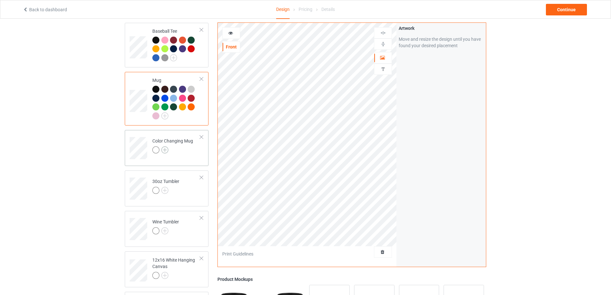
click at [164, 146] on img at bounding box center [164, 149] width 7 height 7
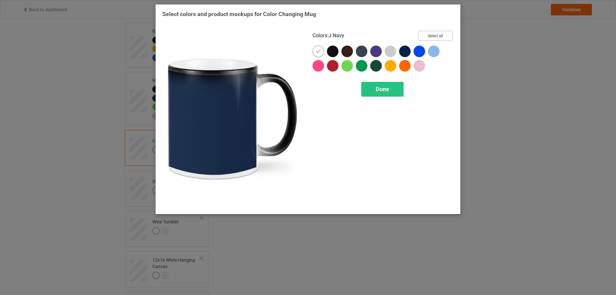
drag, startPoint x: 434, startPoint y: 32, endPoint x: 385, endPoint y: 41, distance: 49.8
click at [434, 32] on button "Select all" at bounding box center [435, 36] width 35 height 10
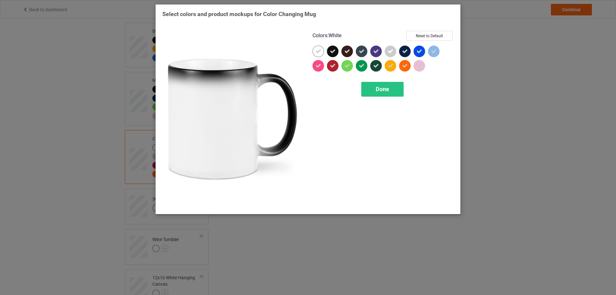
click at [319, 54] on icon at bounding box center [318, 51] width 6 height 6
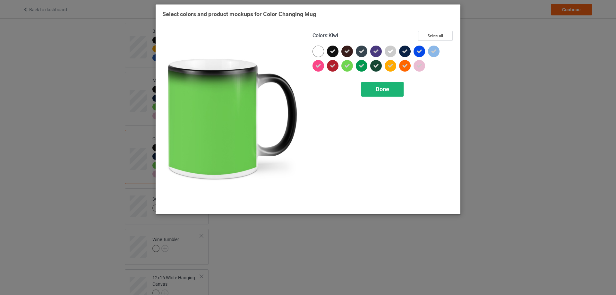
click at [379, 85] on div "Done" at bounding box center [382, 89] width 42 height 15
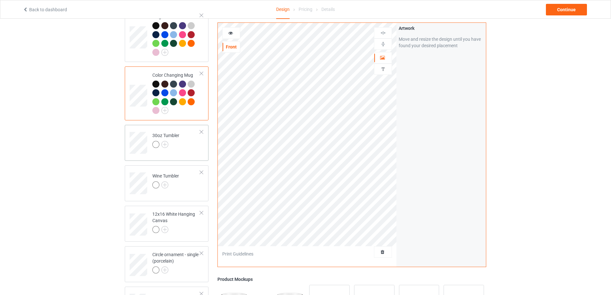
scroll to position [609, 0]
click at [167, 142] on img at bounding box center [164, 143] width 7 height 7
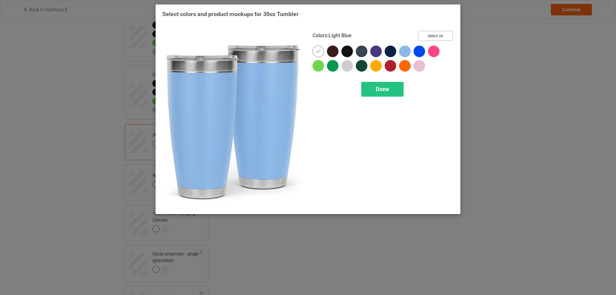
click at [431, 36] on button "Select all" at bounding box center [435, 36] width 35 height 10
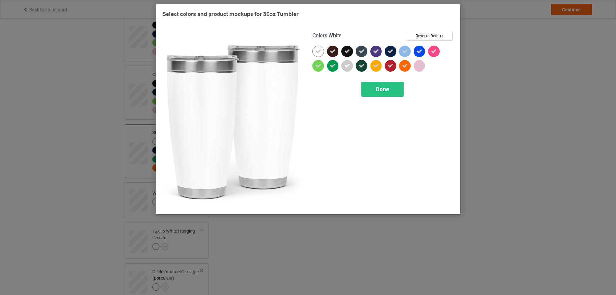
click at [320, 51] on icon at bounding box center [318, 51] width 6 height 6
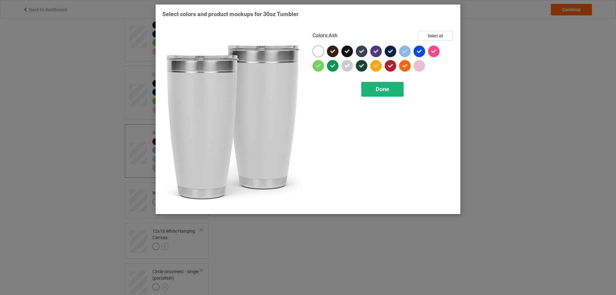
click at [373, 82] on div "Done" at bounding box center [382, 89] width 42 height 15
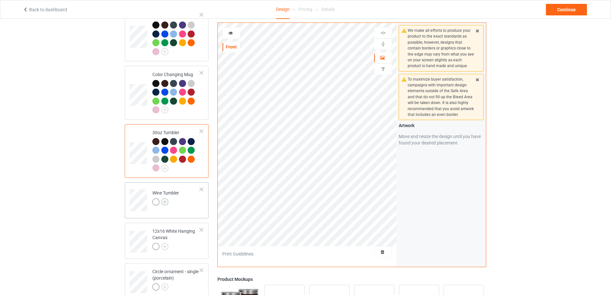
click at [166, 199] on img at bounding box center [164, 201] width 7 height 7
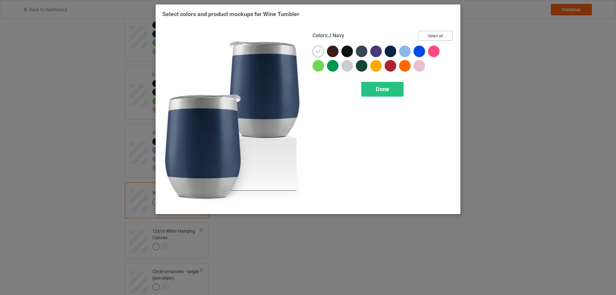
click at [434, 35] on button "Select all" at bounding box center [435, 36] width 35 height 10
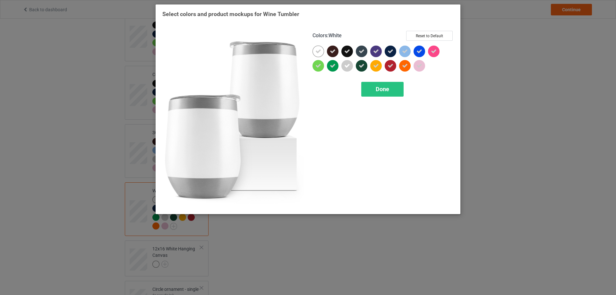
drag, startPoint x: 316, startPoint y: 54, endPoint x: 349, endPoint y: 77, distance: 40.6
click at [315, 54] on icon at bounding box center [318, 51] width 6 height 6
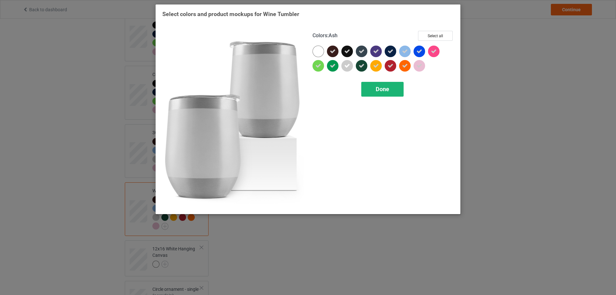
click at [379, 89] on span "Done" at bounding box center [382, 89] width 13 height 7
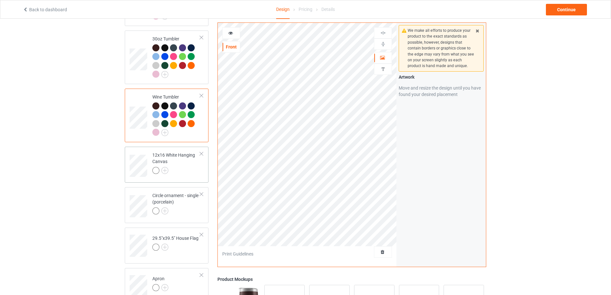
scroll to position [706, 0]
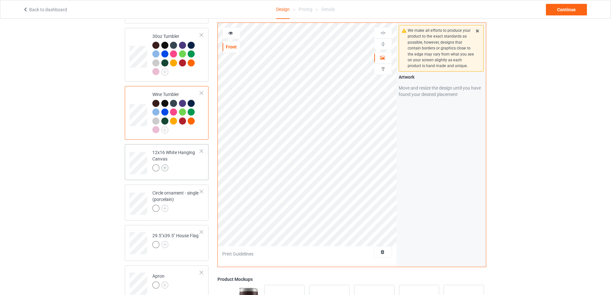
click at [164, 166] on img at bounding box center [164, 167] width 7 height 7
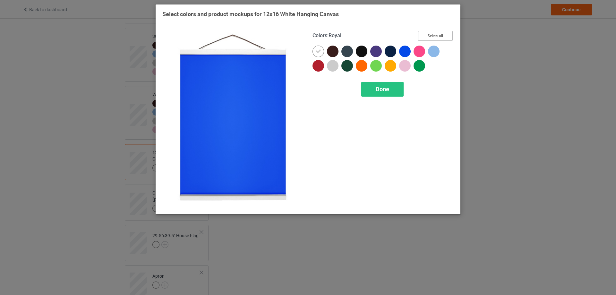
click at [431, 36] on button "Select all" at bounding box center [435, 36] width 35 height 10
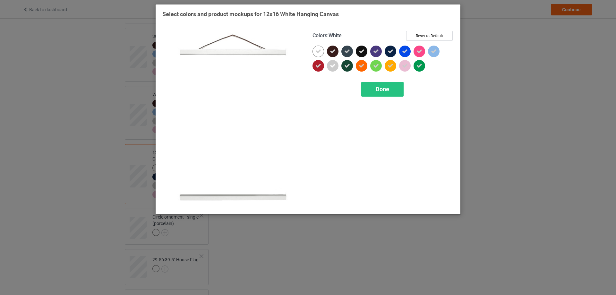
click at [318, 52] on icon at bounding box center [318, 51] width 6 height 6
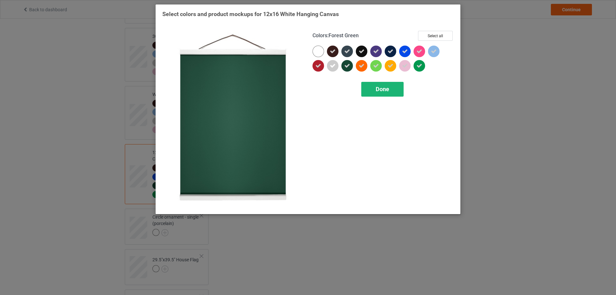
click at [378, 90] on span "Done" at bounding box center [382, 89] width 13 height 7
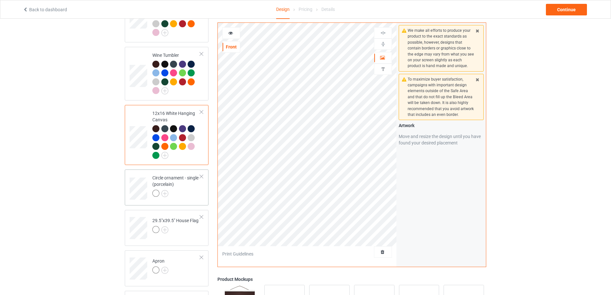
scroll to position [802, 0]
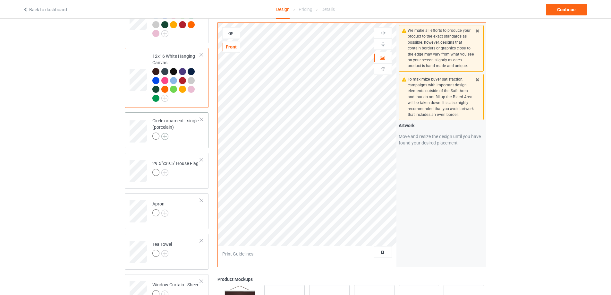
click at [163, 134] on img at bounding box center [164, 136] width 7 height 7
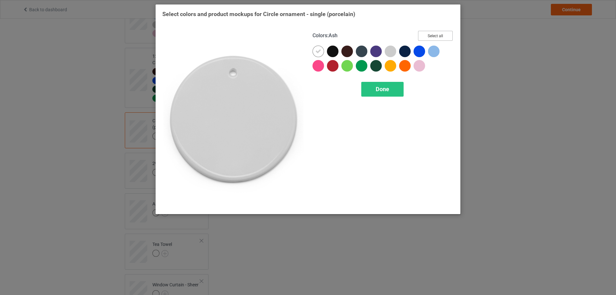
click at [428, 32] on button "Select all" at bounding box center [435, 36] width 35 height 10
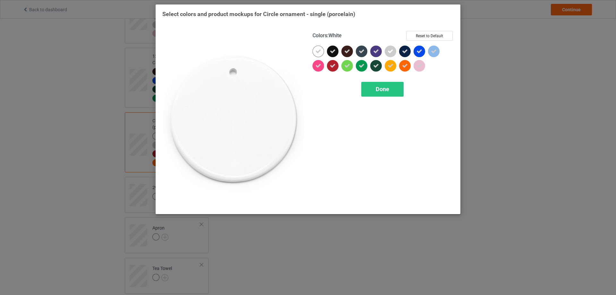
drag, startPoint x: 315, startPoint y: 53, endPoint x: 329, endPoint y: 60, distance: 15.5
click at [316, 52] on icon at bounding box center [318, 51] width 6 height 6
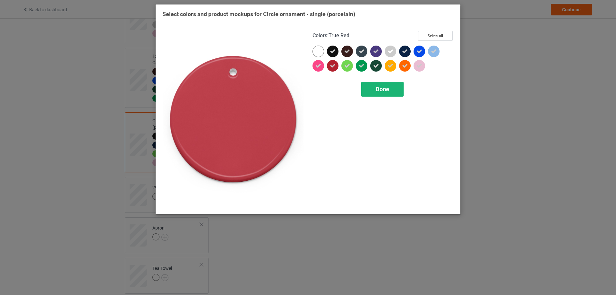
click at [385, 89] on span "Done" at bounding box center [382, 89] width 13 height 7
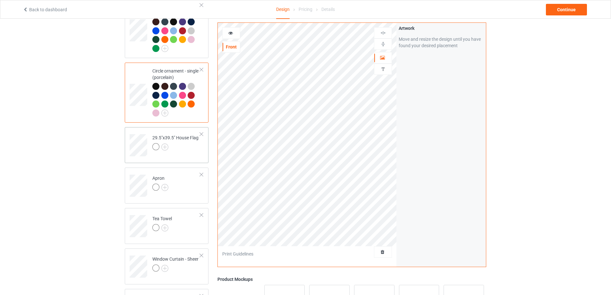
scroll to position [866, 0]
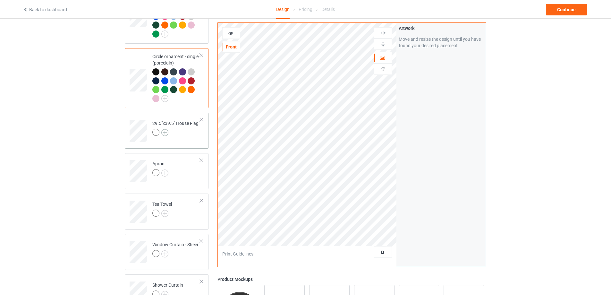
click at [166, 131] on img at bounding box center [164, 132] width 7 height 7
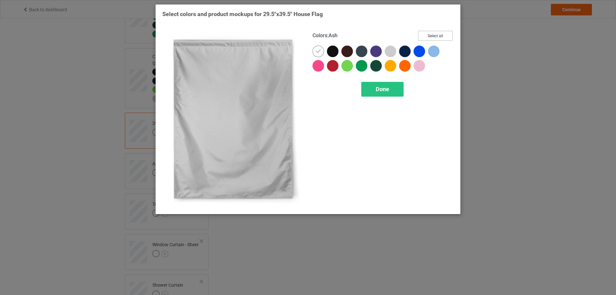
click at [432, 31] on button "Select all" at bounding box center [435, 36] width 35 height 10
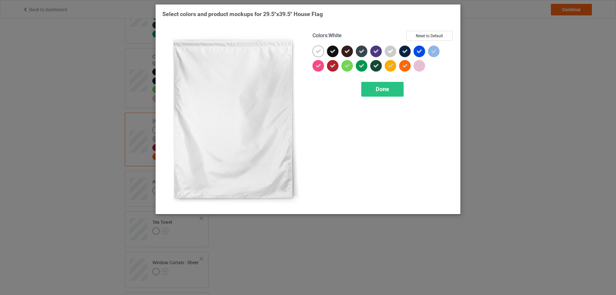
click at [316, 51] on icon at bounding box center [318, 51] width 6 height 6
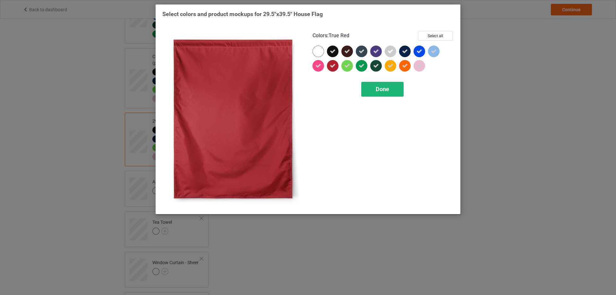
click at [377, 88] on span "Done" at bounding box center [382, 89] width 13 height 7
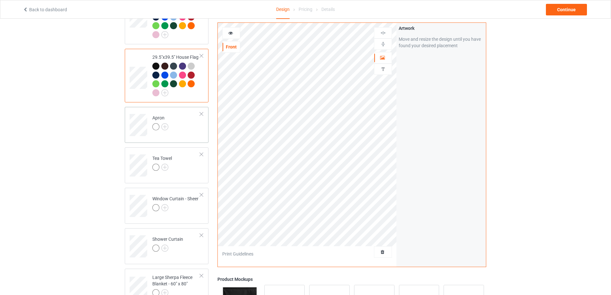
scroll to position [930, 0]
click at [167, 125] on img at bounding box center [164, 126] width 7 height 7
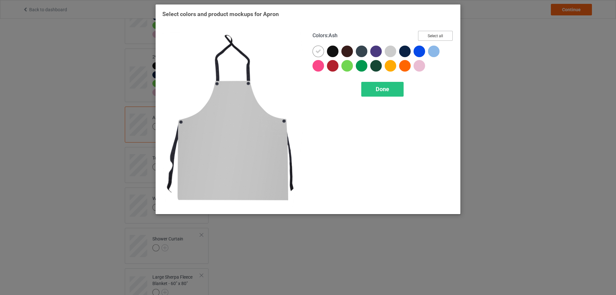
click at [425, 35] on button "Select all" at bounding box center [435, 36] width 35 height 10
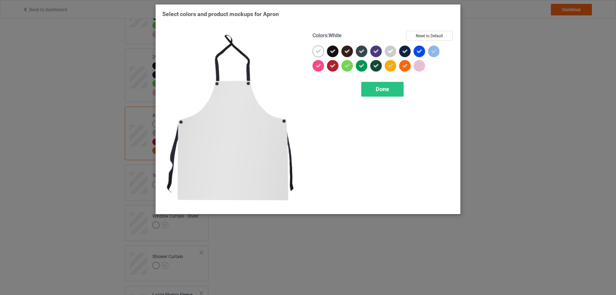
click at [315, 51] on div at bounding box center [318, 52] width 12 height 12
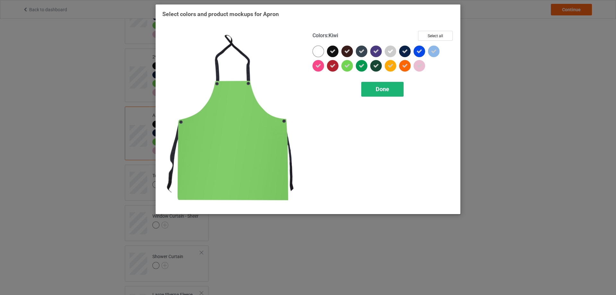
click at [388, 92] on span "Done" at bounding box center [382, 89] width 13 height 7
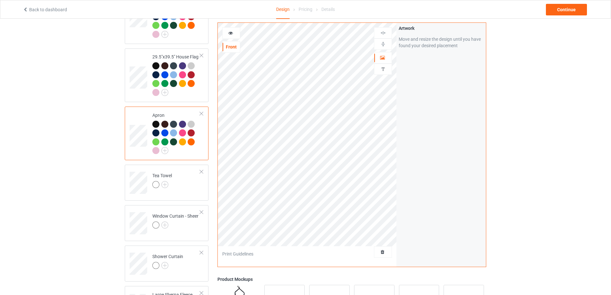
scroll to position [1026, 0]
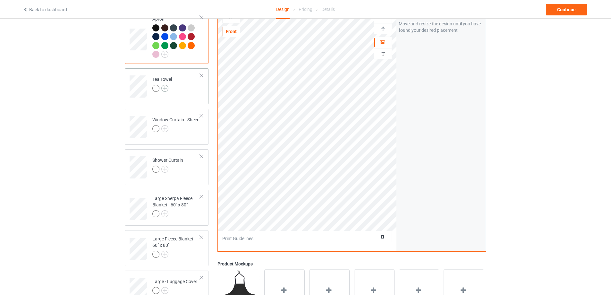
click at [164, 87] on img at bounding box center [164, 88] width 7 height 7
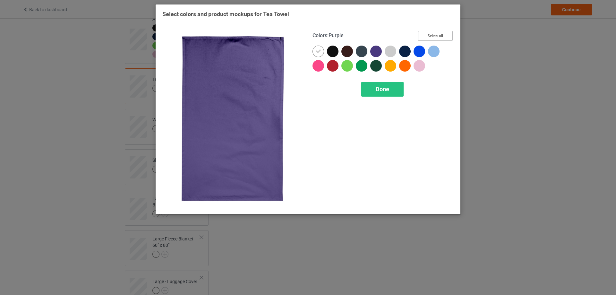
click at [433, 34] on button "Select all" at bounding box center [435, 36] width 35 height 10
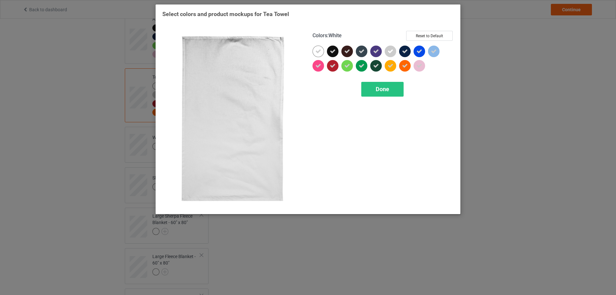
click at [318, 49] on icon at bounding box center [318, 51] width 6 height 6
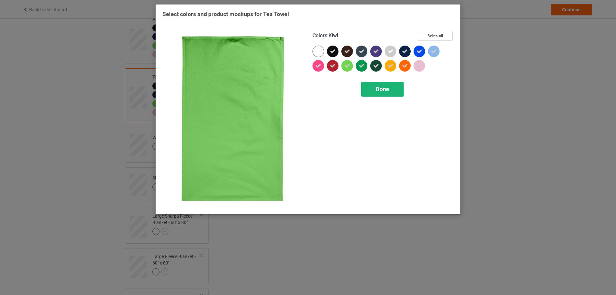
click at [376, 86] on span "Done" at bounding box center [382, 89] width 13 height 7
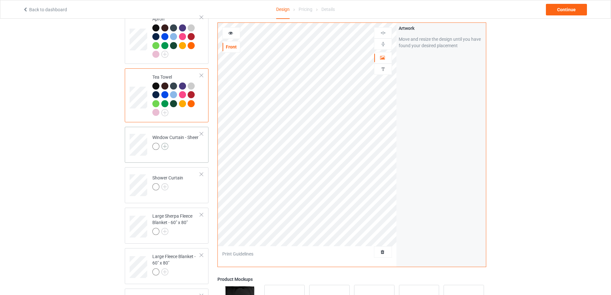
click at [165, 147] on img at bounding box center [164, 146] width 7 height 7
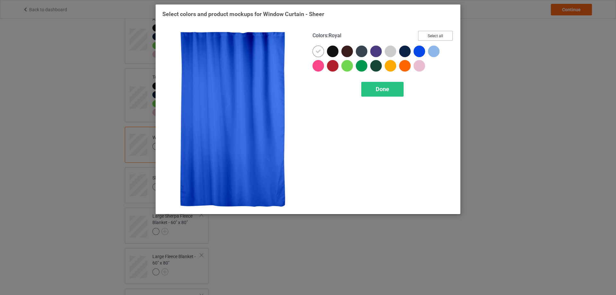
click at [431, 35] on button "Select all" at bounding box center [435, 36] width 35 height 10
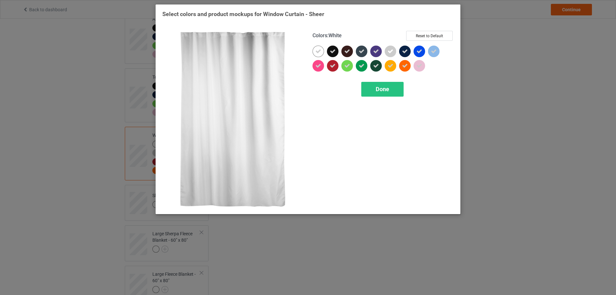
click at [317, 51] on icon at bounding box center [318, 51] width 6 height 6
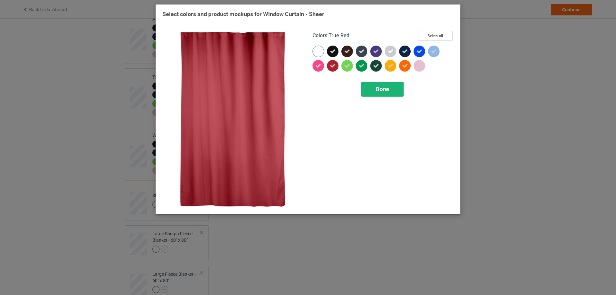
click at [384, 90] on span "Done" at bounding box center [382, 89] width 13 height 7
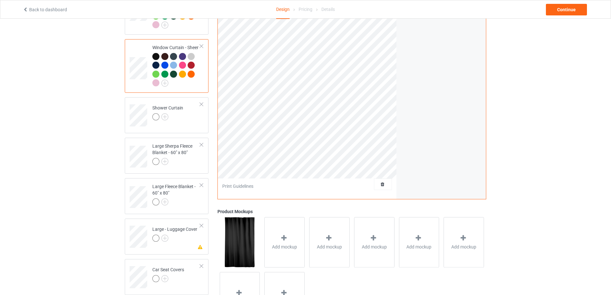
scroll to position [1122, 0]
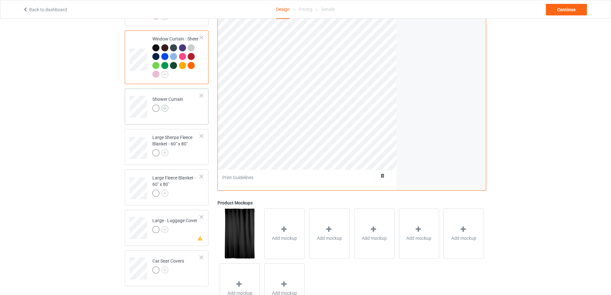
click at [167, 108] on img at bounding box center [164, 108] width 7 height 7
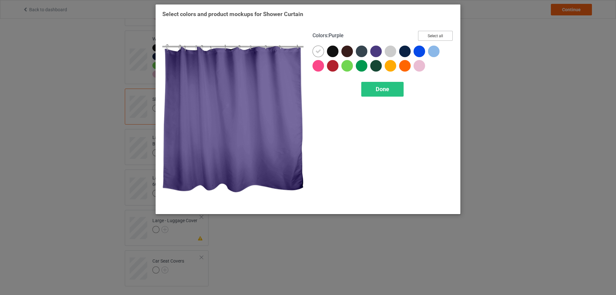
click at [428, 37] on button "Select all" at bounding box center [435, 36] width 35 height 10
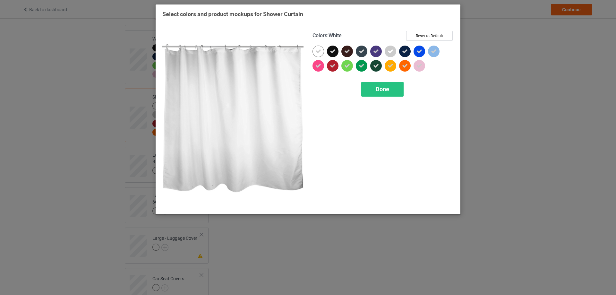
click at [321, 51] on div at bounding box center [318, 52] width 12 height 12
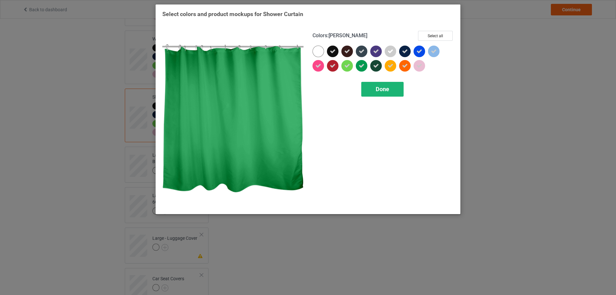
click at [381, 87] on span "Done" at bounding box center [382, 89] width 13 height 7
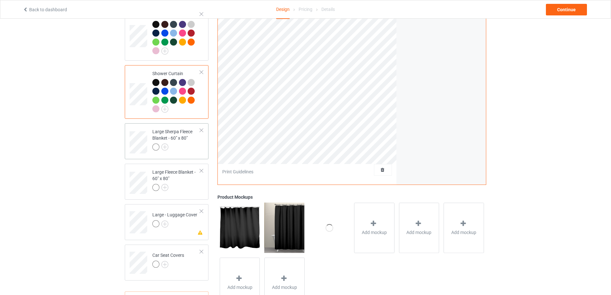
scroll to position [1175, 0]
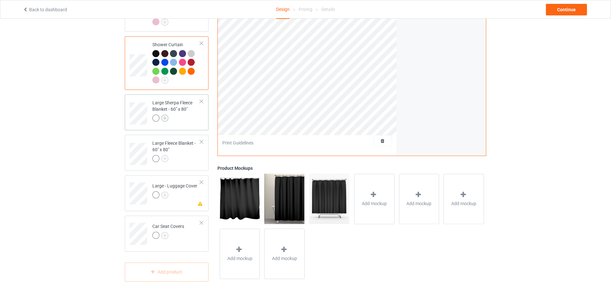
click at [165, 119] on img at bounding box center [164, 117] width 7 height 7
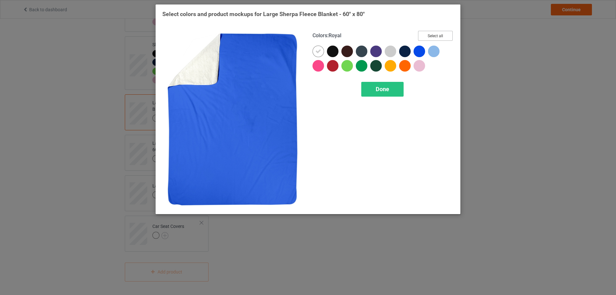
click at [433, 38] on button "Select all" at bounding box center [435, 36] width 35 height 10
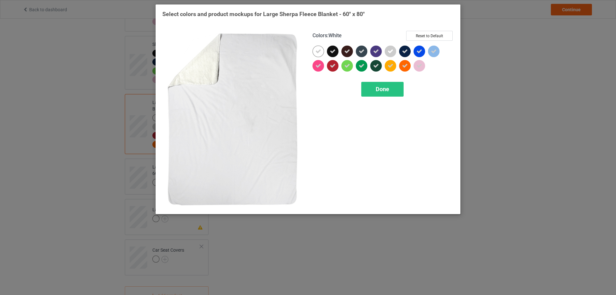
click at [318, 51] on icon at bounding box center [318, 51] width 6 height 6
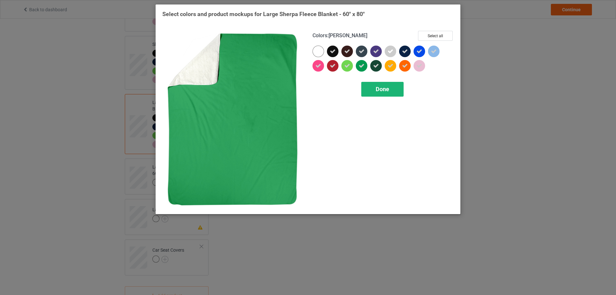
click at [379, 90] on span "Done" at bounding box center [382, 89] width 13 height 7
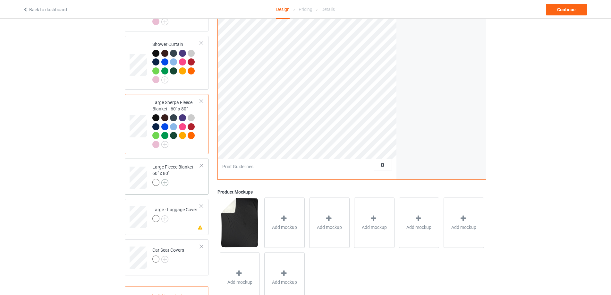
click at [166, 183] on img at bounding box center [164, 182] width 7 height 7
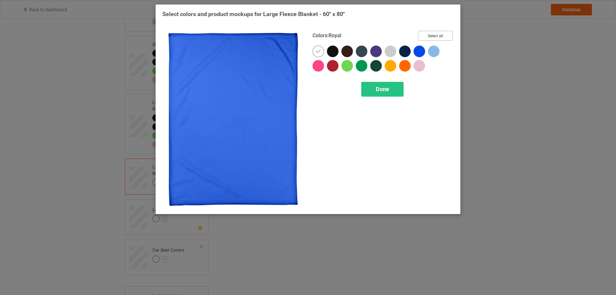
click at [425, 37] on button "Select all" at bounding box center [435, 36] width 35 height 10
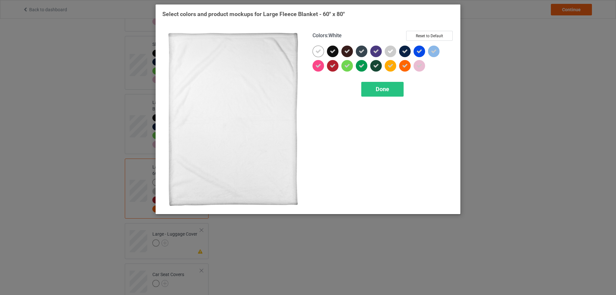
click at [320, 49] on icon at bounding box center [318, 51] width 6 height 6
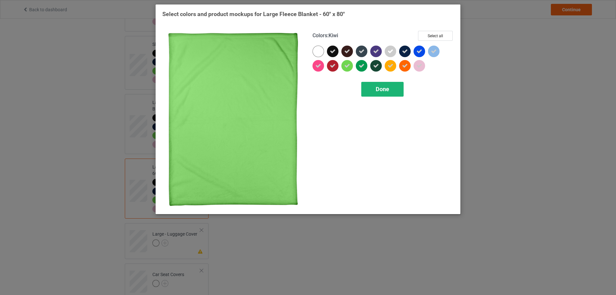
click at [387, 92] on span "Done" at bounding box center [382, 89] width 13 height 7
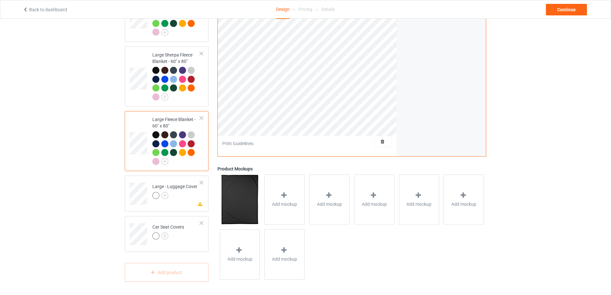
scroll to position [1224, 0]
click at [164, 194] on img at bounding box center [164, 194] width 7 height 7
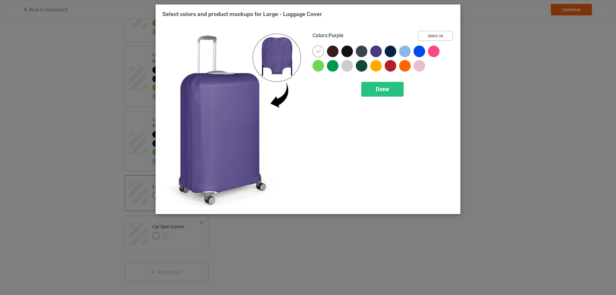
click at [431, 37] on button "Select all" at bounding box center [435, 36] width 35 height 10
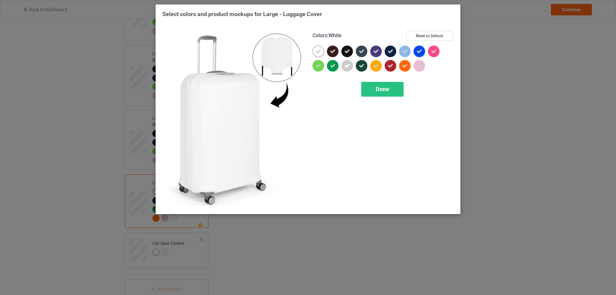
click at [318, 51] on icon at bounding box center [318, 51] width 6 height 6
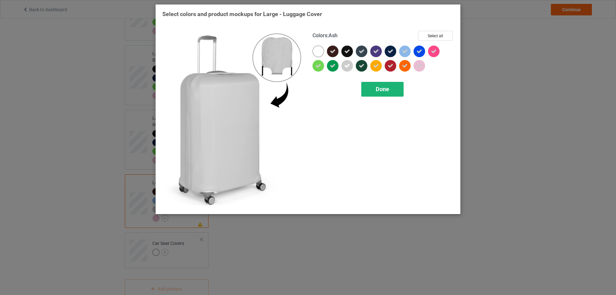
click at [387, 88] on span "Done" at bounding box center [382, 89] width 13 height 7
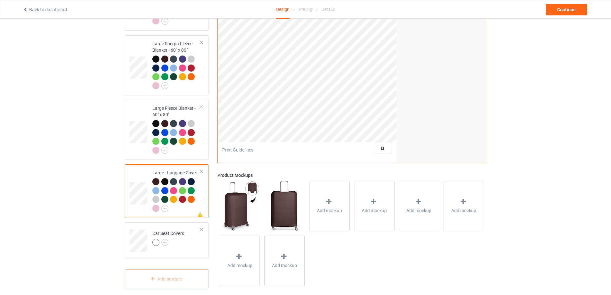
scroll to position [1242, 0]
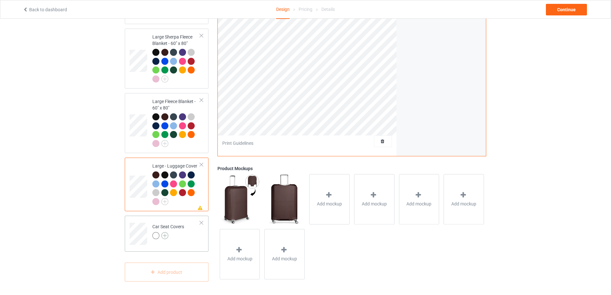
click at [166, 236] on img at bounding box center [164, 235] width 7 height 7
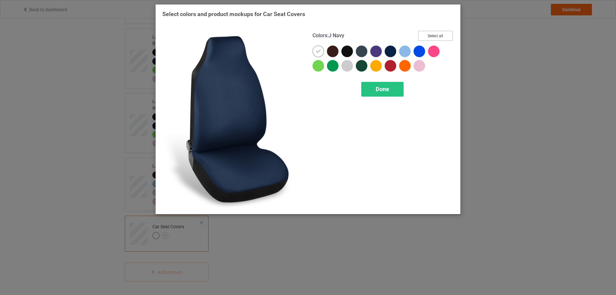
click at [427, 36] on button "Select all" at bounding box center [435, 36] width 35 height 10
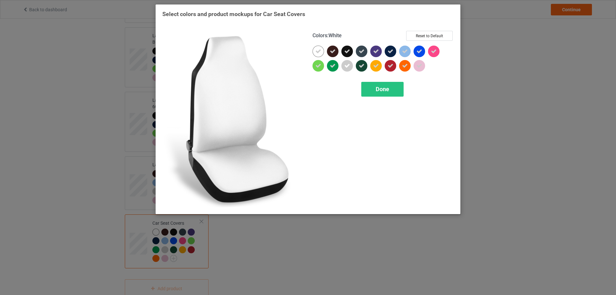
click at [317, 49] on icon at bounding box center [318, 51] width 6 height 6
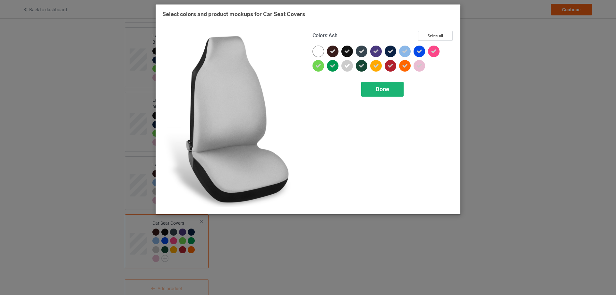
click at [377, 86] on span "Done" at bounding box center [382, 89] width 13 height 7
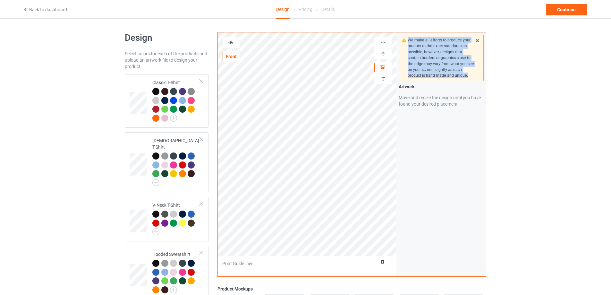
drag, startPoint x: 472, startPoint y: 73, endPoint x: 407, endPoint y: 40, distance: 73.3
click at [407, 40] on div "We make all efforts to produce your product to the exact standards as possible,…" at bounding box center [441, 58] width 85 height 46
click at [403, 29] on div at bounding box center [403, 29] width 0 height 0
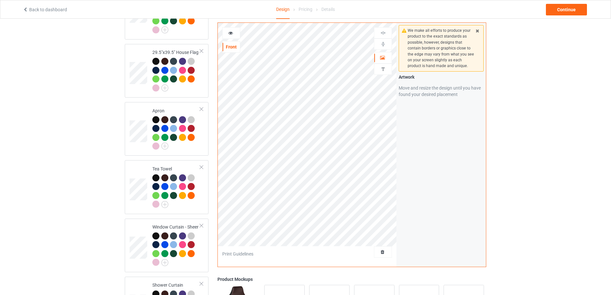
scroll to position [875, 0]
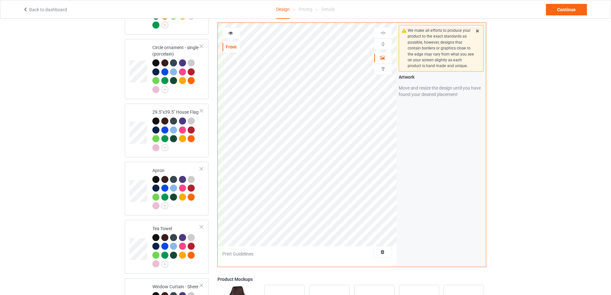
click at [232, 33] on icon at bounding box center [230, 32] width 5 height 4
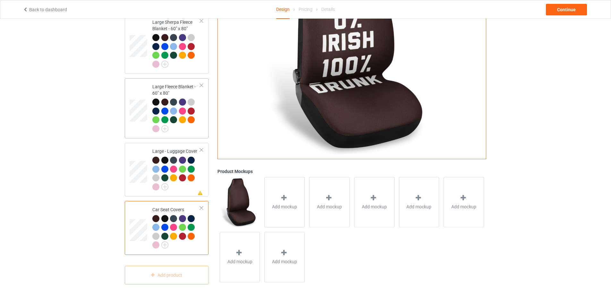
scroll to position [1260, 0]
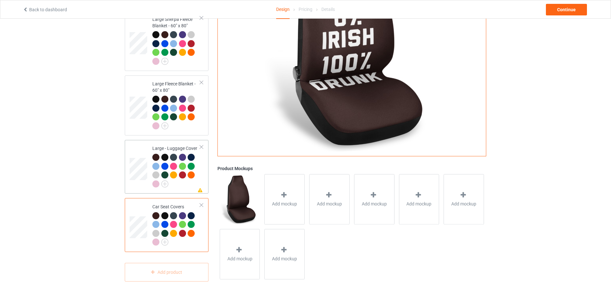
click at [182, 182] on div at bounding box center [176, 171] width 48 height 35
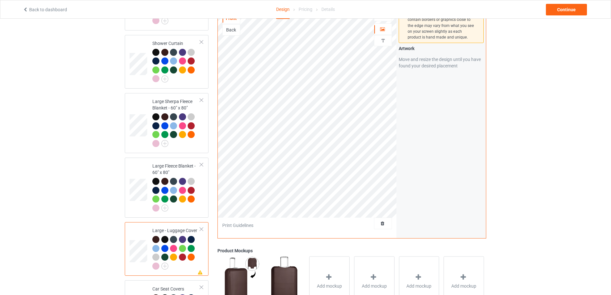
scroll to position [1067, 0]
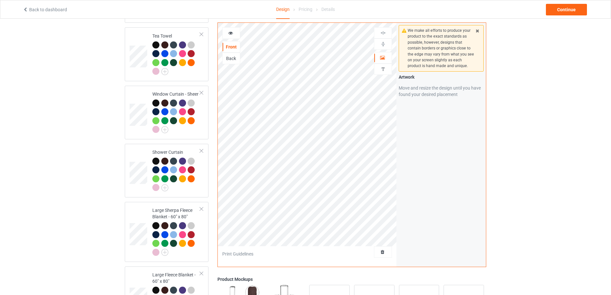
click at [233, 32] on icon at bounding box center [230, 32] width 5 height 4
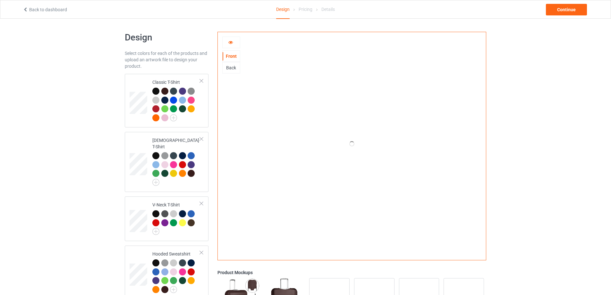
scroll to position [0, 0]
click at [561, 8] on div "Continue" at bounding box center [566, 10] width 41 height 12
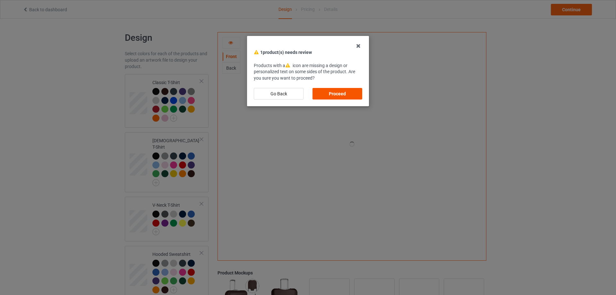
click at [329, 89] on div "Proceed" at bounding box center [337, 94] width 50 height 12
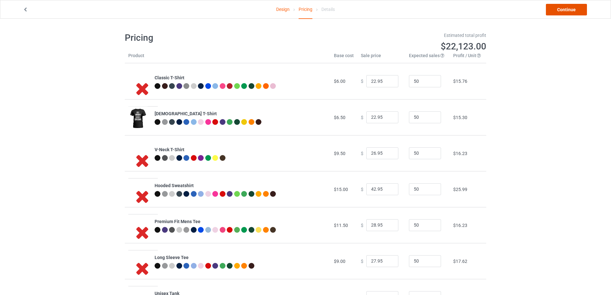
click at [563, 9] on link "Continue" at bounding box center [566, 10] width 41 height 12
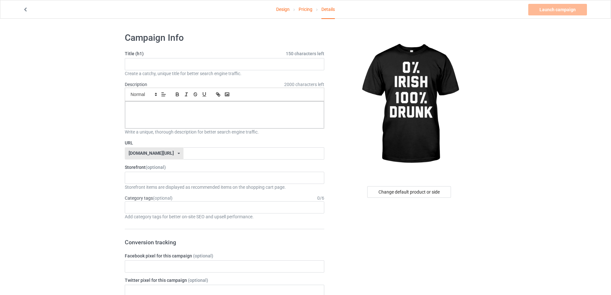
click at [281, 8] on link "Design" at bounding box center [282, 9] width 13 height 18
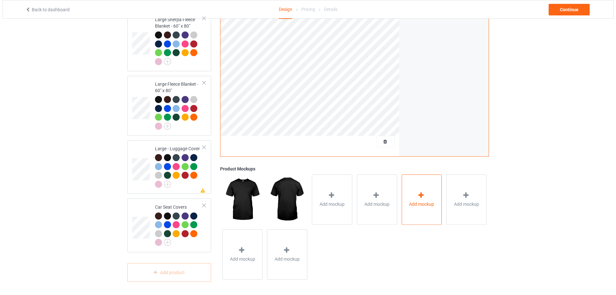
scroll to position [1260, 0]
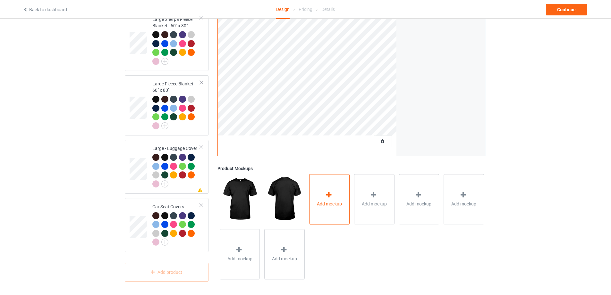
click at [323, 203] on span "Add mockup" at bounding box center [329, 203] width 25 height 6
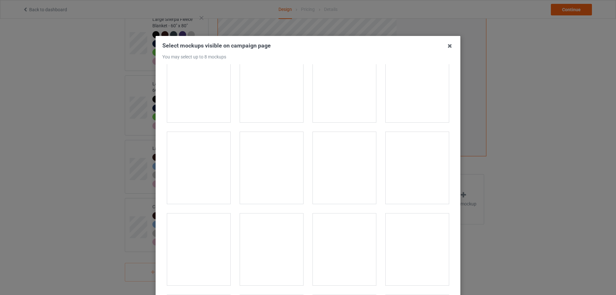
scroll to position [834, 0]
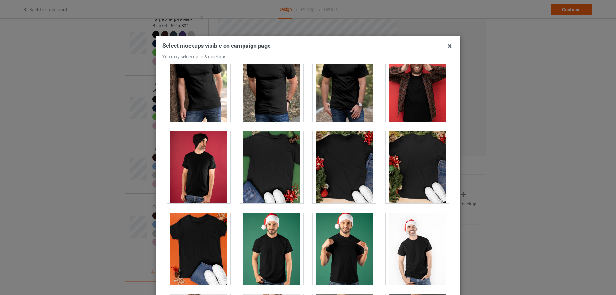
click at [280, 163] on div at bounding box center [271, 167] width 63 height 72
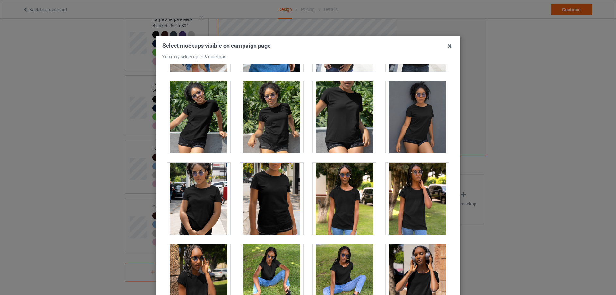
scroll to position [3688, 0]
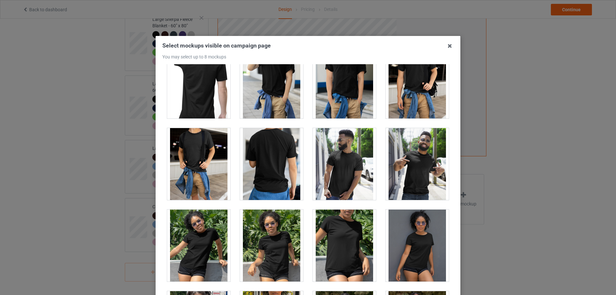
click at [418, 167] on div at bounding box center [416, 164] width 63 height 72
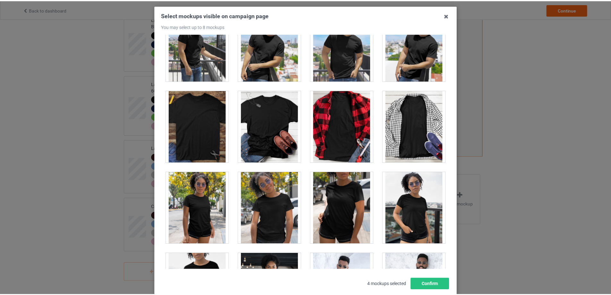
scroll to position [71, 0]
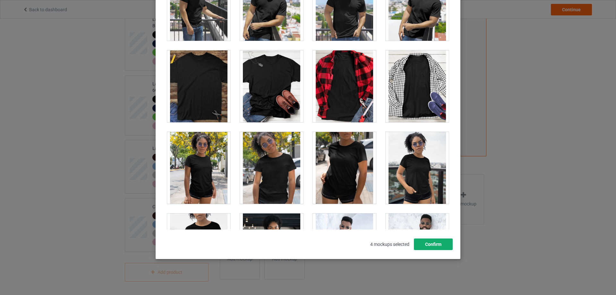
click at [427, 245] on button "Confirm" at bounding box center [433, 244] width 39 height 12
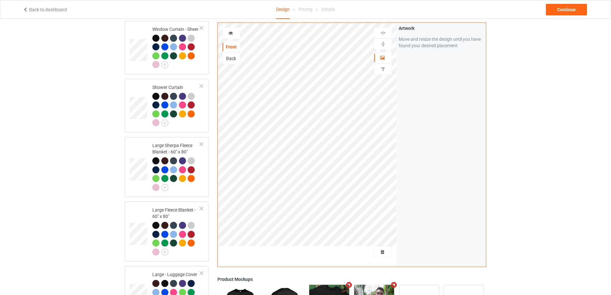
scroll to position [1228, 0]
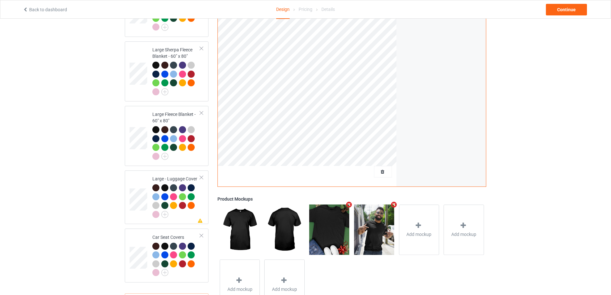
click at [378, 227] on img at bounding box center [374, 229] width 40 height 50
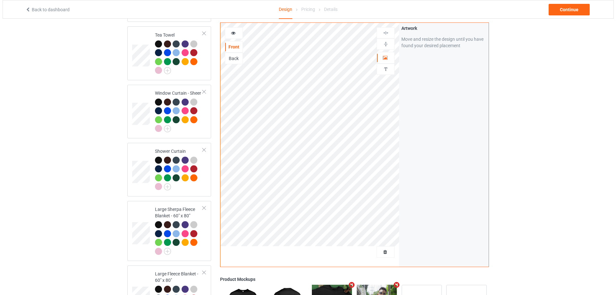
scroll to position [1067, 0]
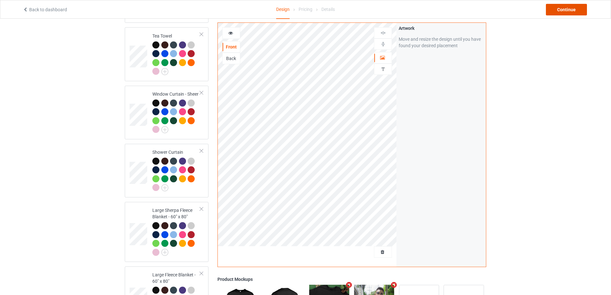
click at [563, 4] on div "Continue" at bounding box center [566, 10] width 41 height 12
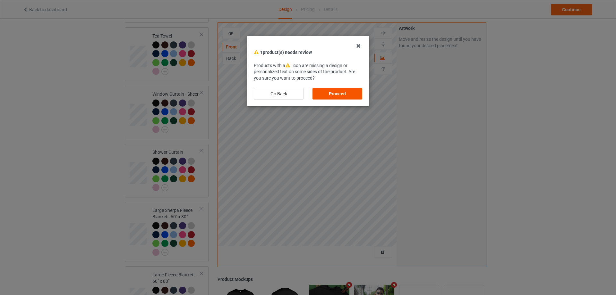
click at [334, 88] on div "Proceed" at bounding box center [337, 94] width 50 height 12
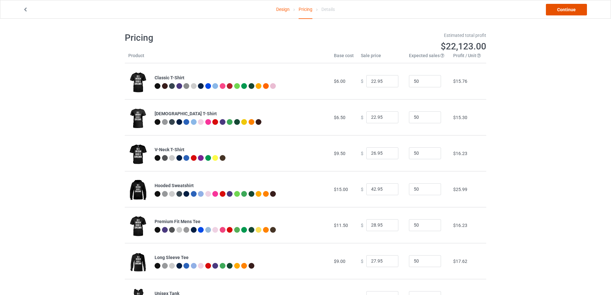
click at [562, 9] on link "Continue" at bounding box center [566, 10] width 41 height 12
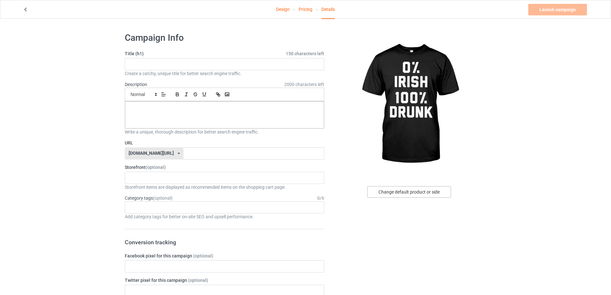
click at [410, 193] on div "Change default product or side" at bounding box center [409, 192] width 84 height 12
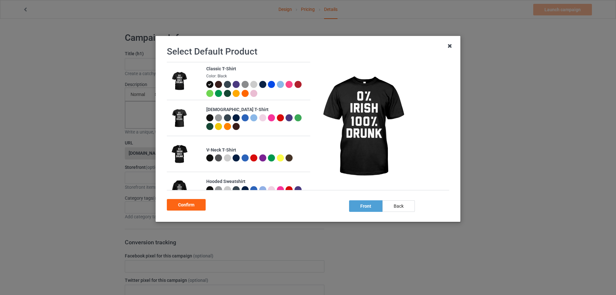
click at [449, 47] on icon at bounding box center [449, 46] width 10 height 10
